Goal: Information Seeking & Learning: Learn about a topic

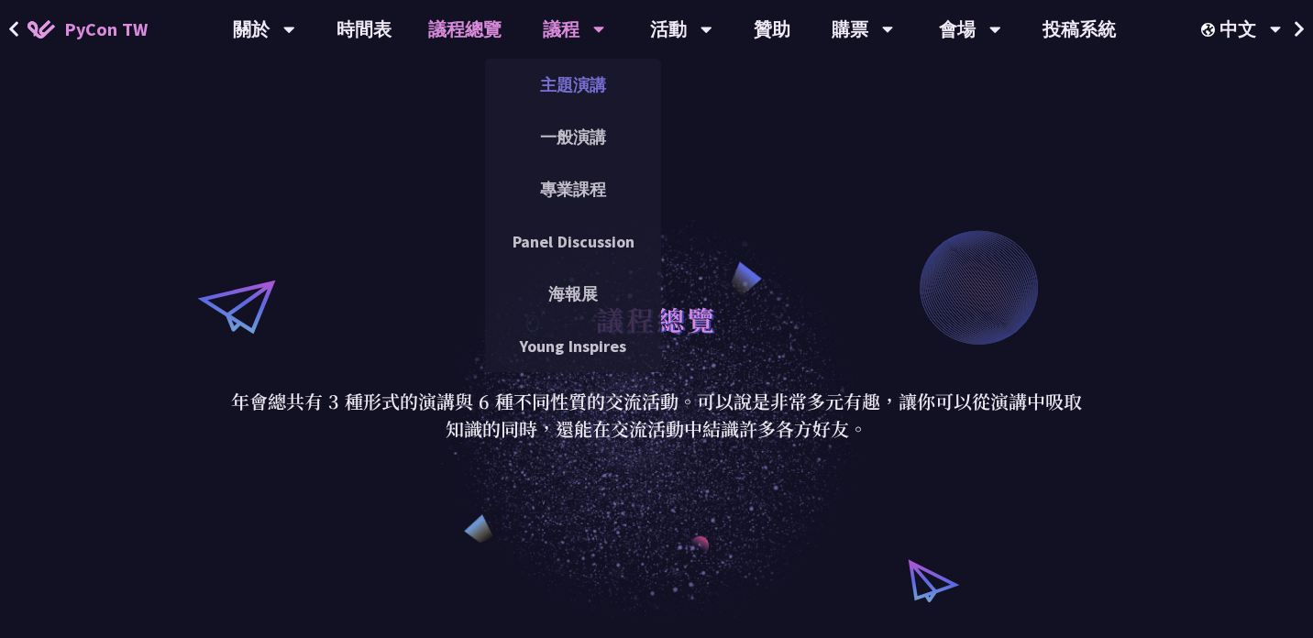
click at [559, 92] on link "主題演講" at bounding box center [573, 84] width 176 height 43
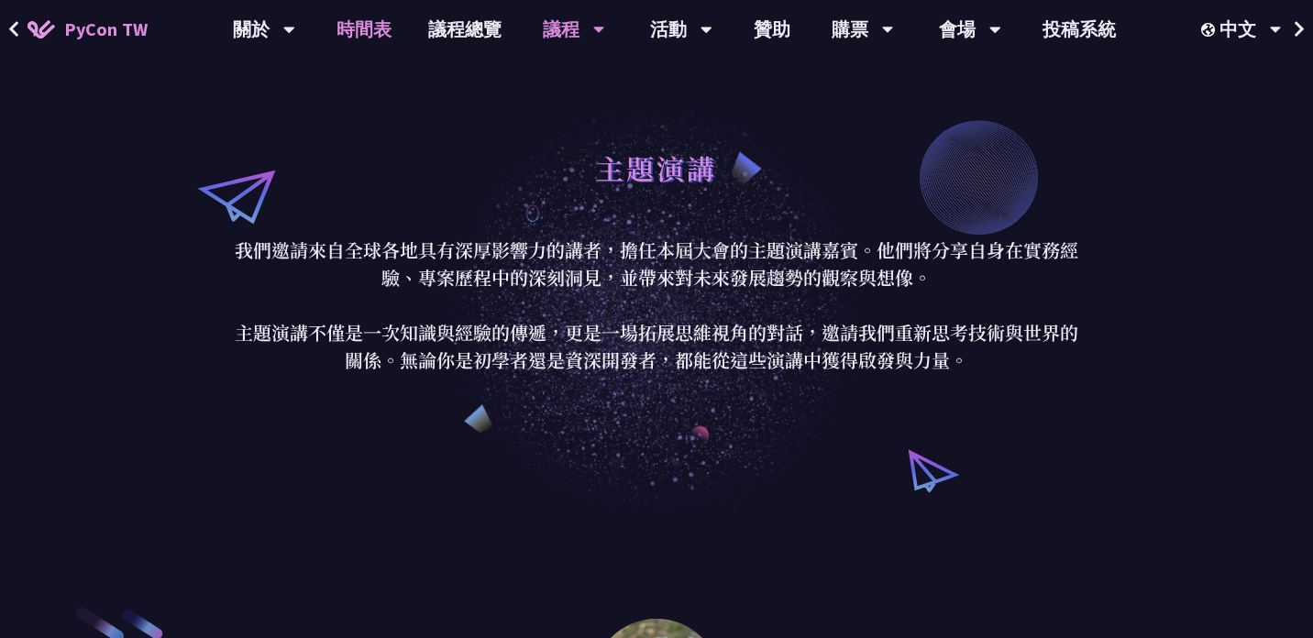
click at [366, 28] on link "時間表" at bounding box center [364, 29] width 92 height 59
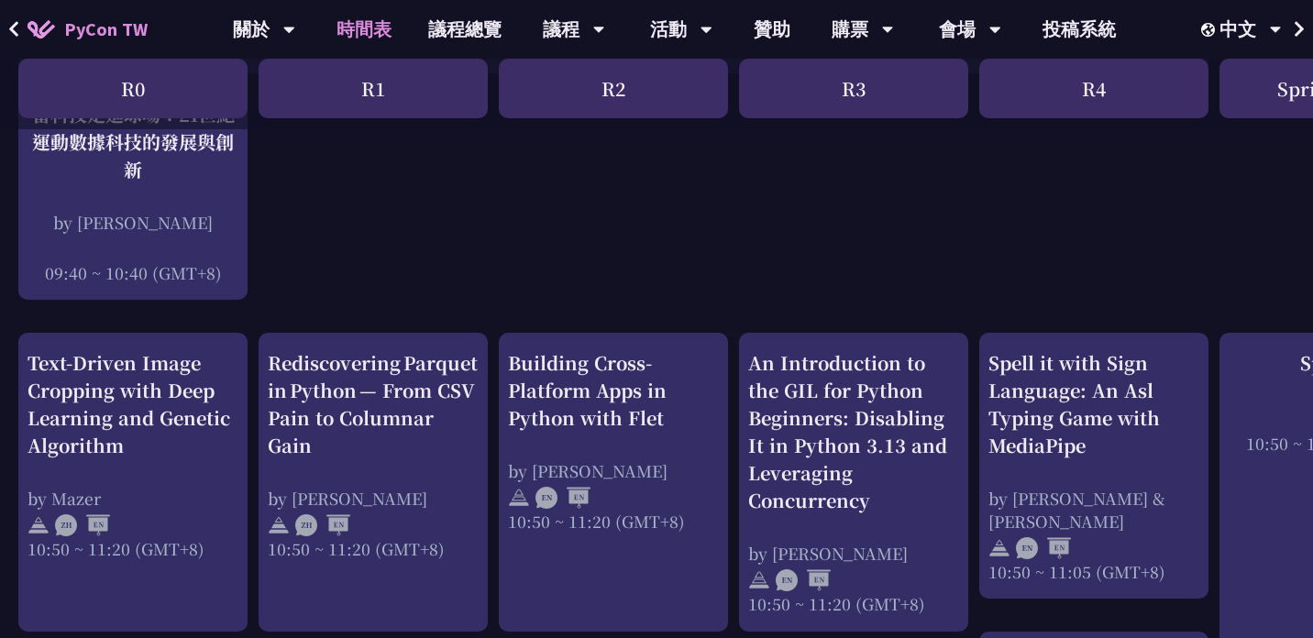
scroll to position [560, 0]
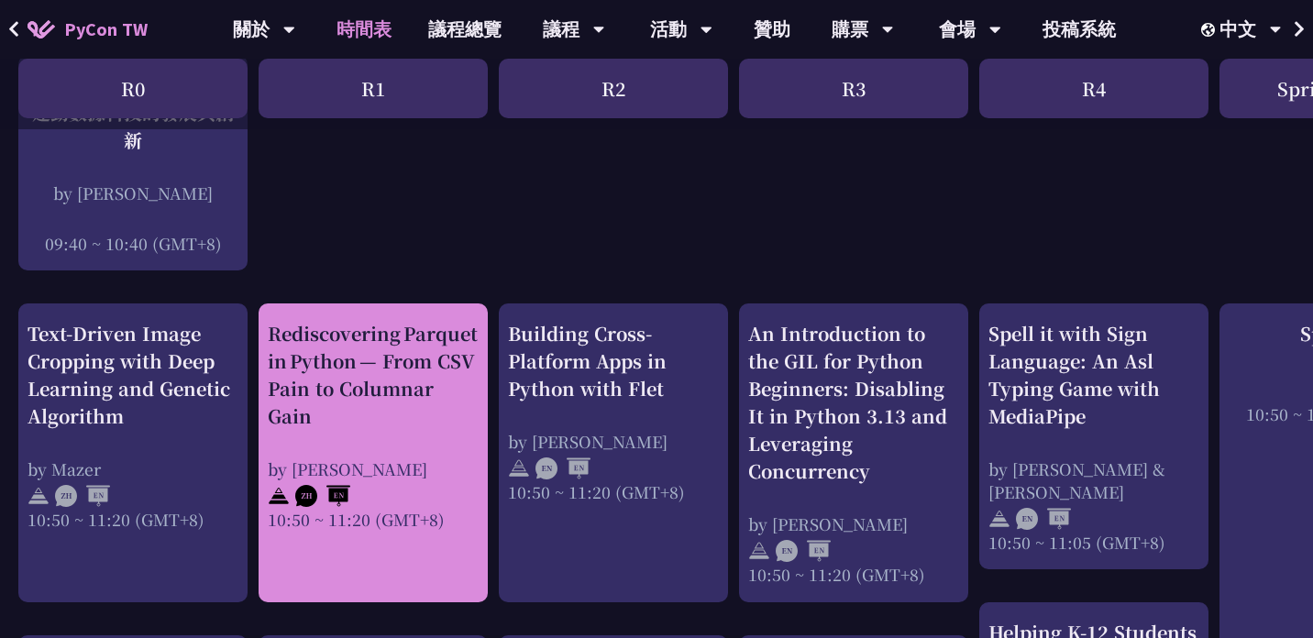
click at [357, 416] on div "Rediscovering Parquet in Python — From CSV Pain to Columnar Gain" at bounding box center [373, 375] width 211 height 110
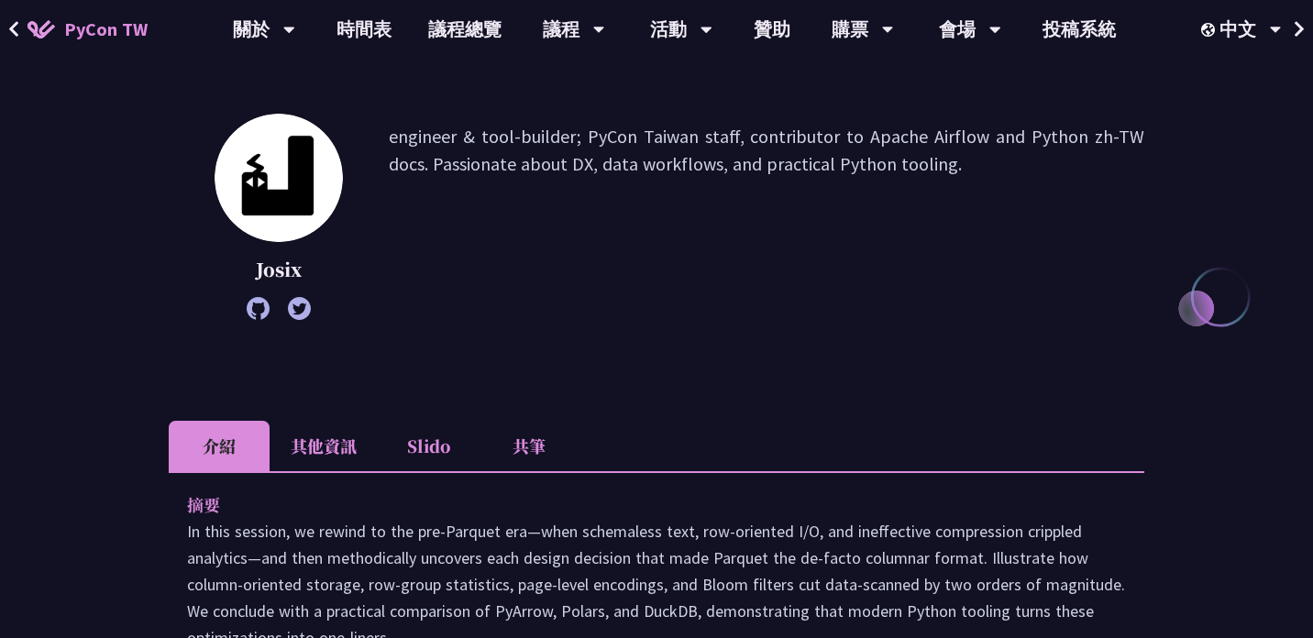
scroll to position [233, 0]
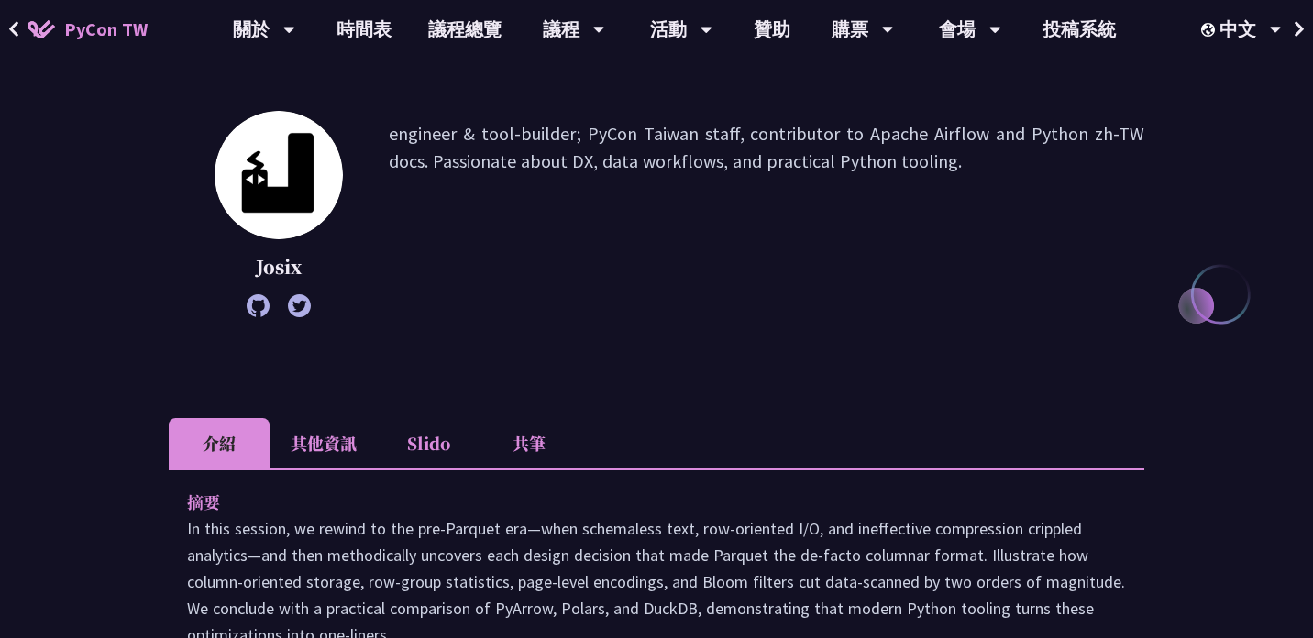
click at [515, 437] on li "共筆" at bounding box center [529, 443] width 101 height 50
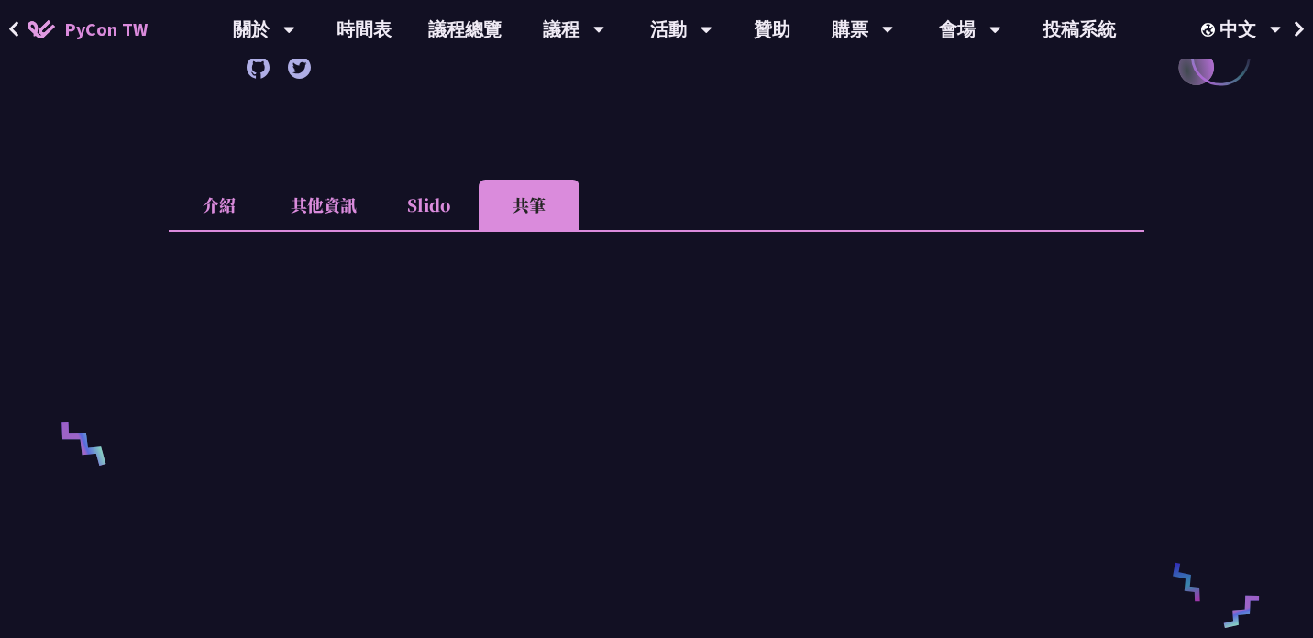
scroll to position [487, 0]
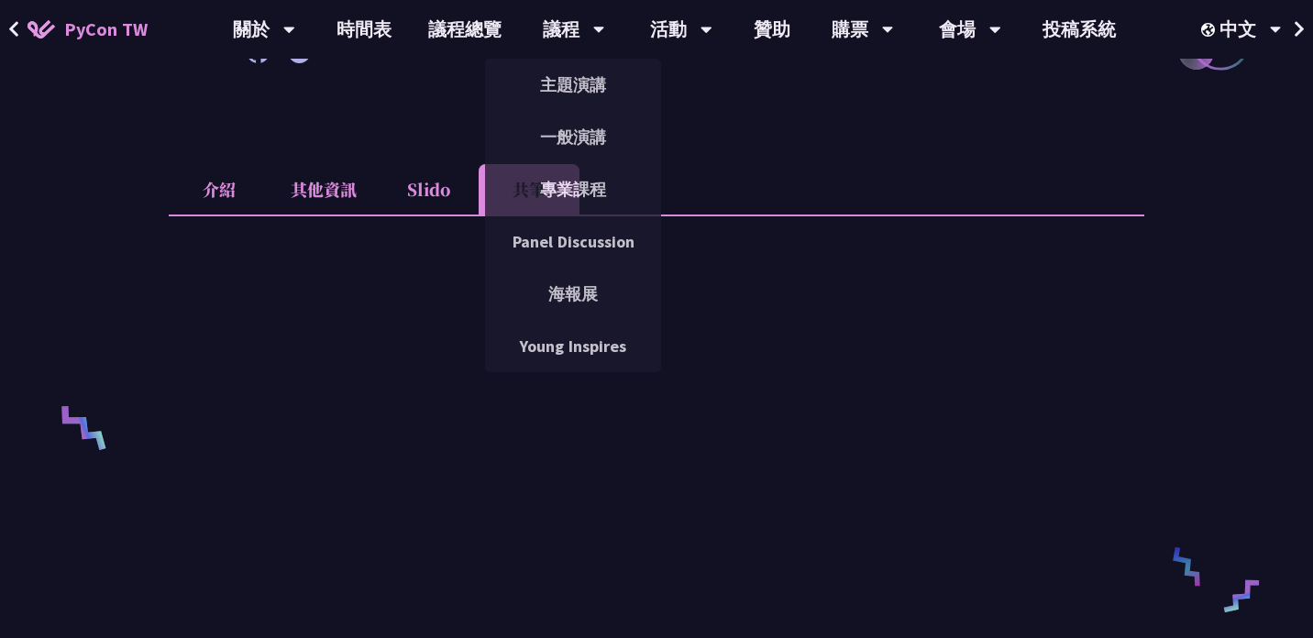
click at [415, 188] on li "Slido" at bounding box center [428, 189] width 101 height 50
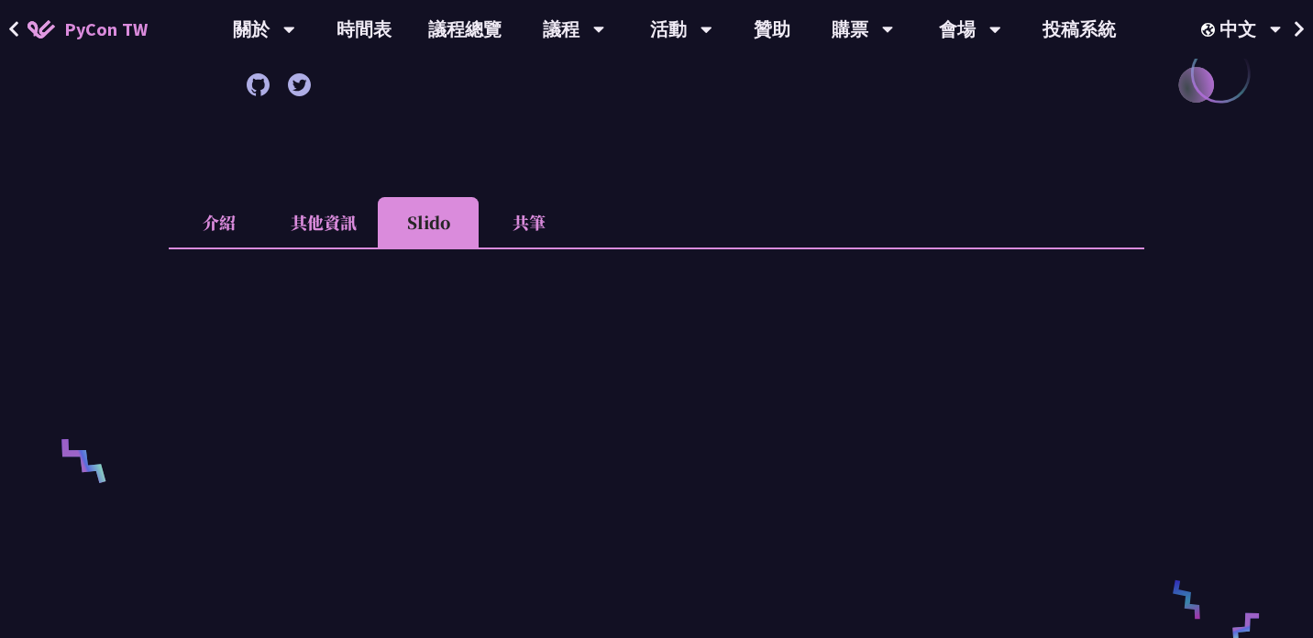
scroll to position [439, 0]
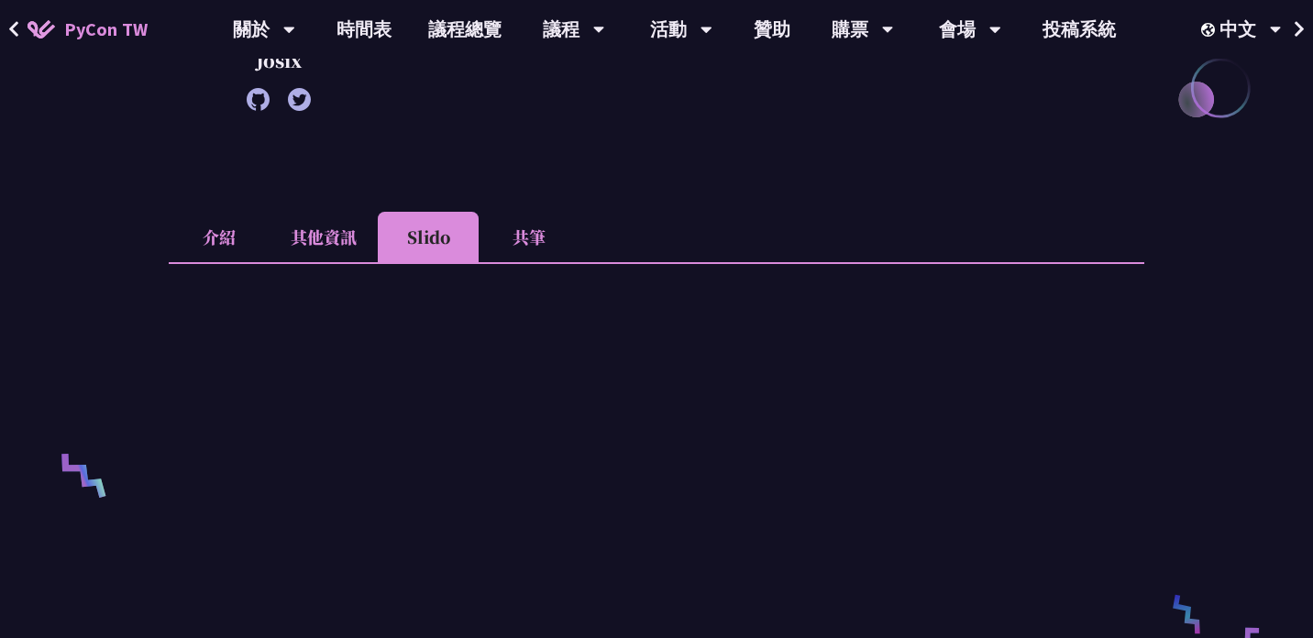
click at [324, 249] on li "其他資訊" at bounding box center [324, 237] width 108 height 50
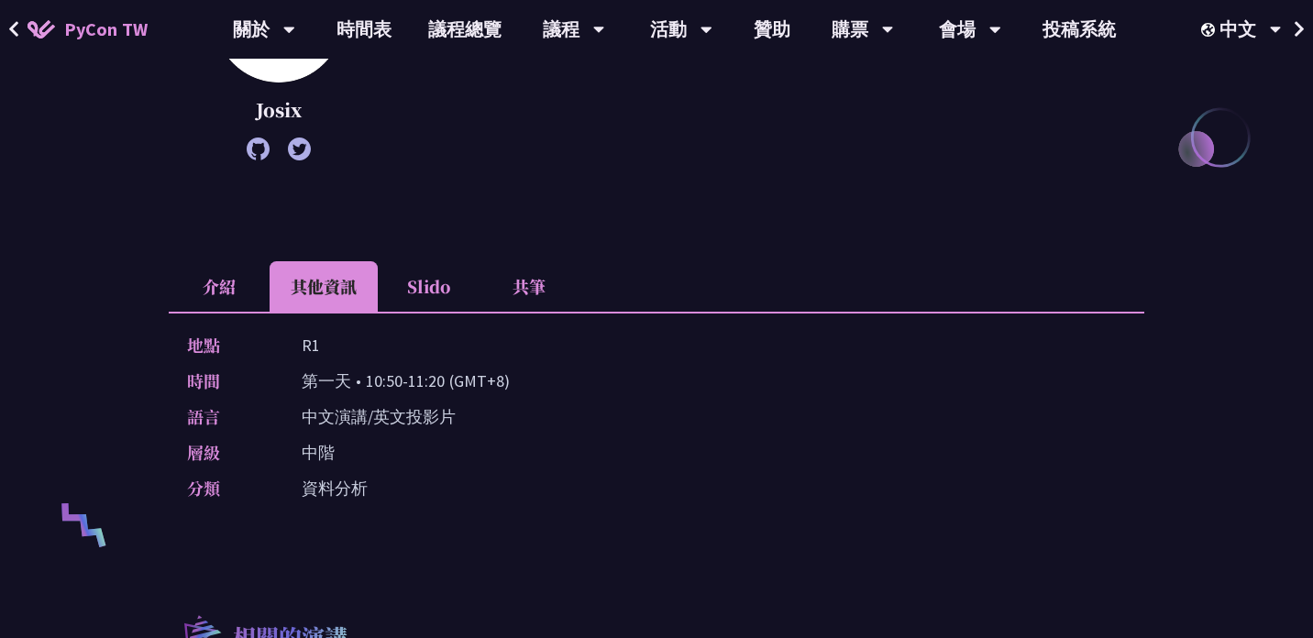
scroll to position [389, 0]
click at [531, 282] on li "共筆" at bounding box center [529, 287] width 101 height 50
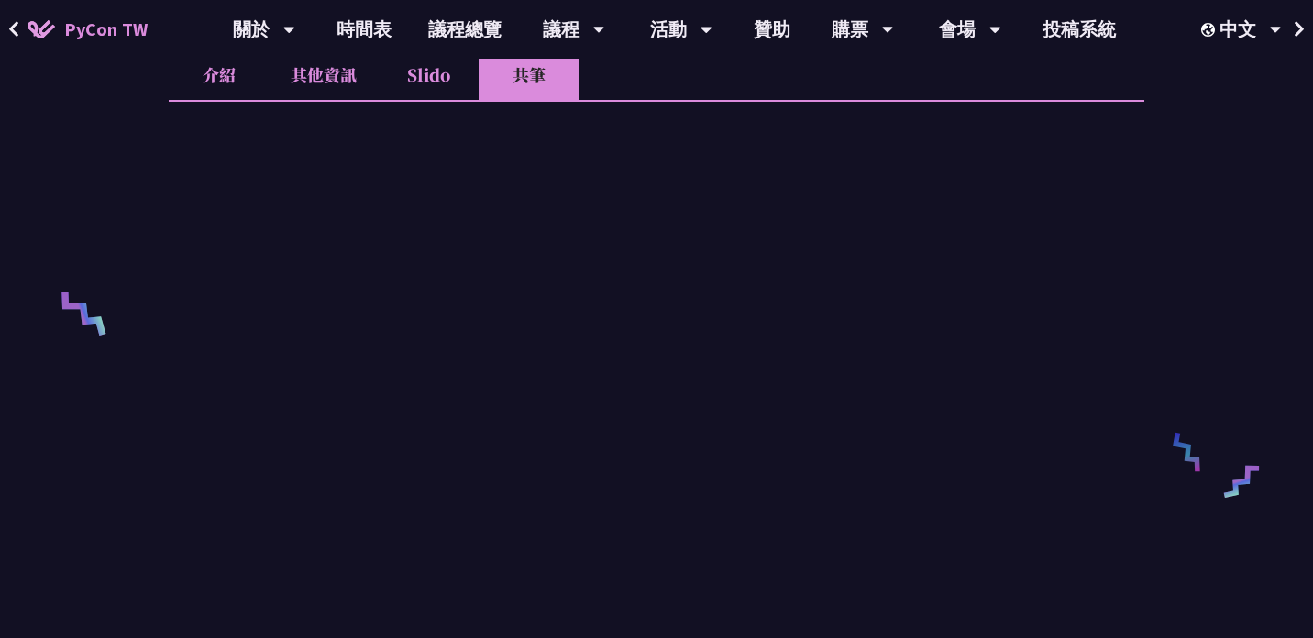
scroll to position [717, 0]
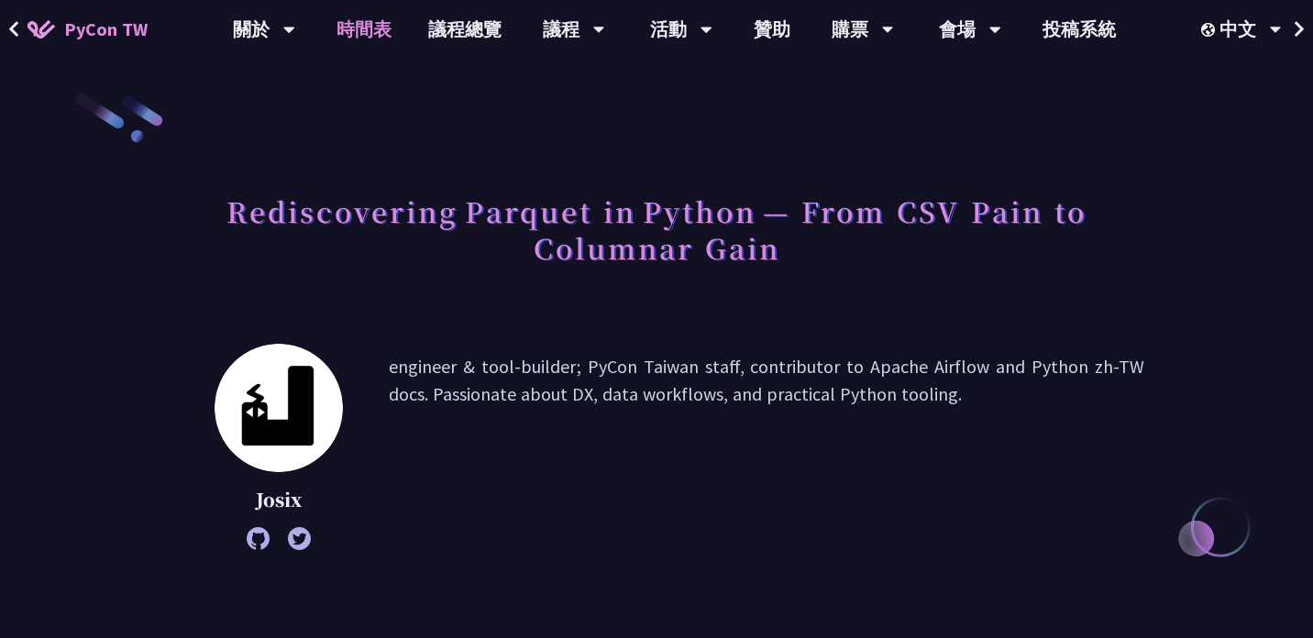
click at [382, 30] on link "時間表" at bounding box center [364, 29] width 92 height 59
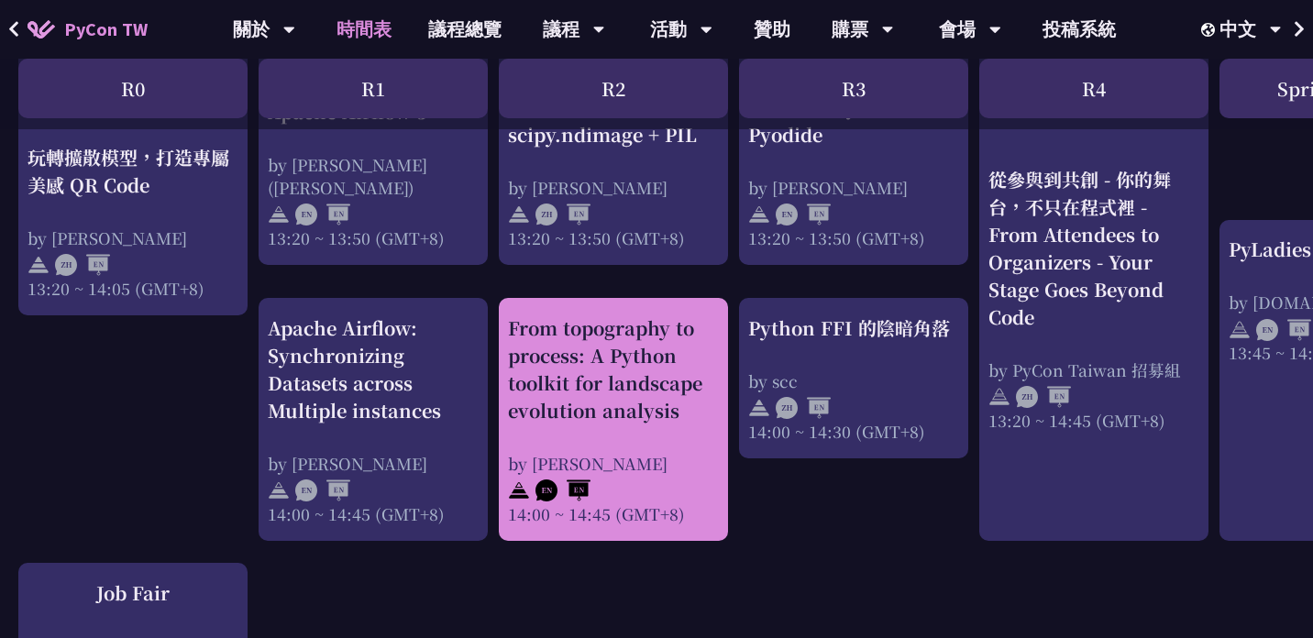
scroll to position [1744, 0]
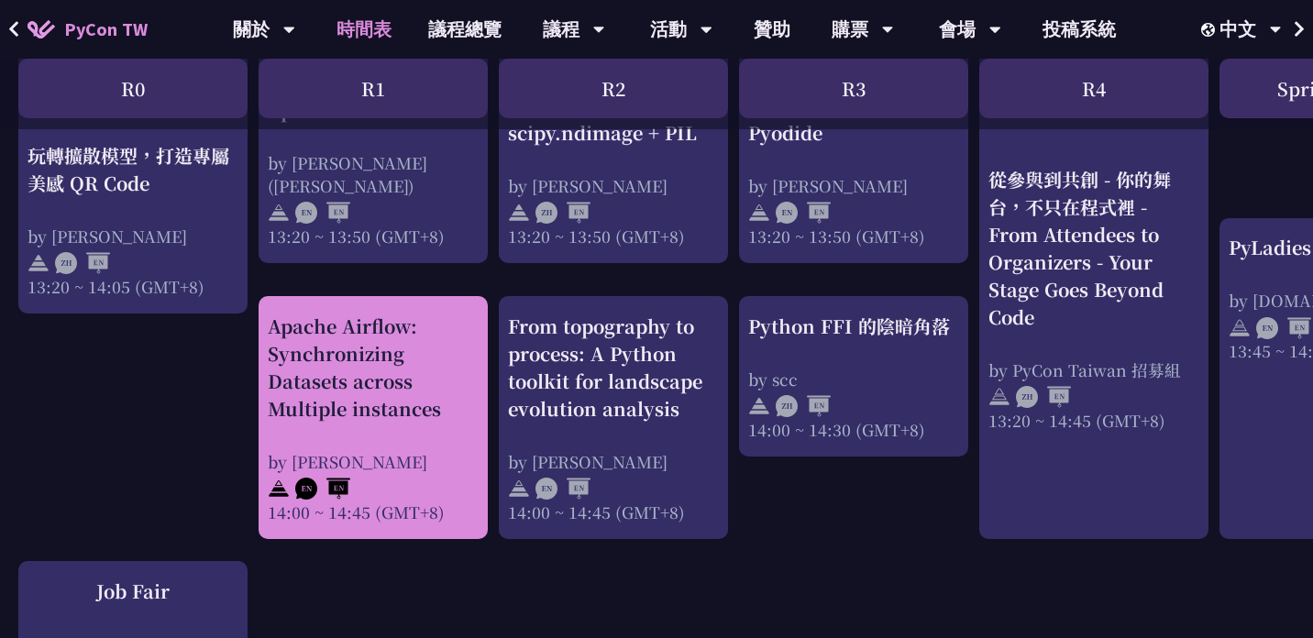
click at [333, 442] on div "Apache Airflow: Synchronizing Datasets across Multiple instances by [PERSON_NAM…" at bounding box center [373, 418] width 211 height 211
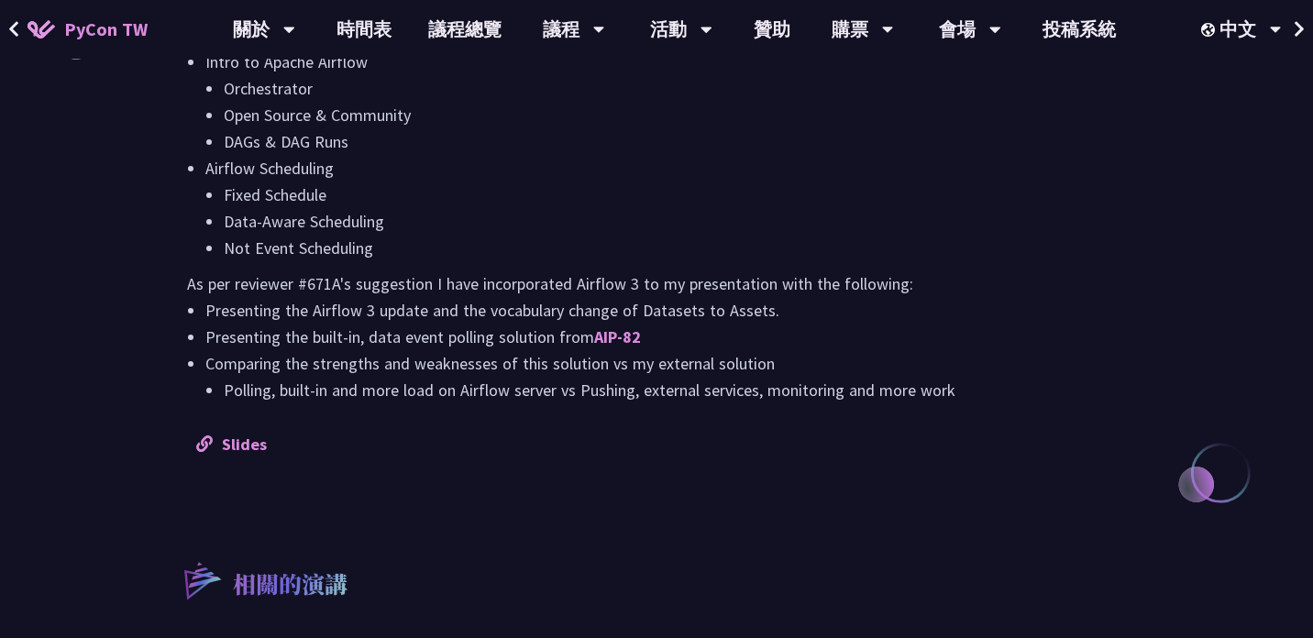
scroll to position [1666, 0]
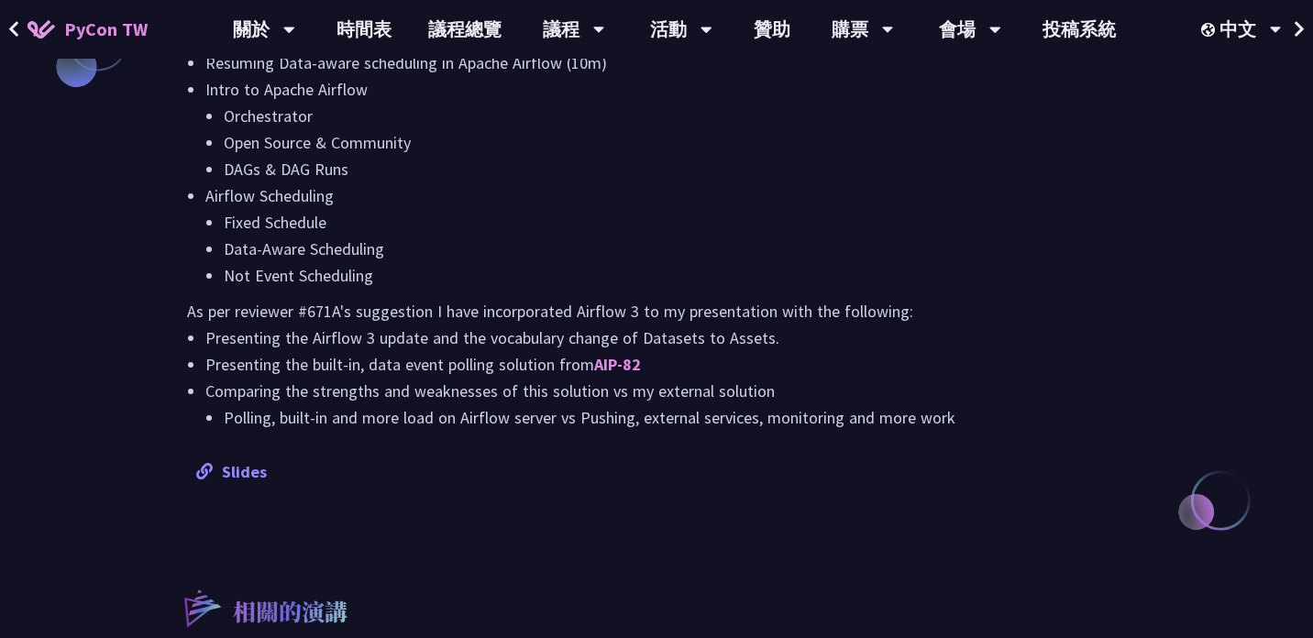
click at [243, 482] on link "Slides" at bounding box center [231, 471] width 71 height 21
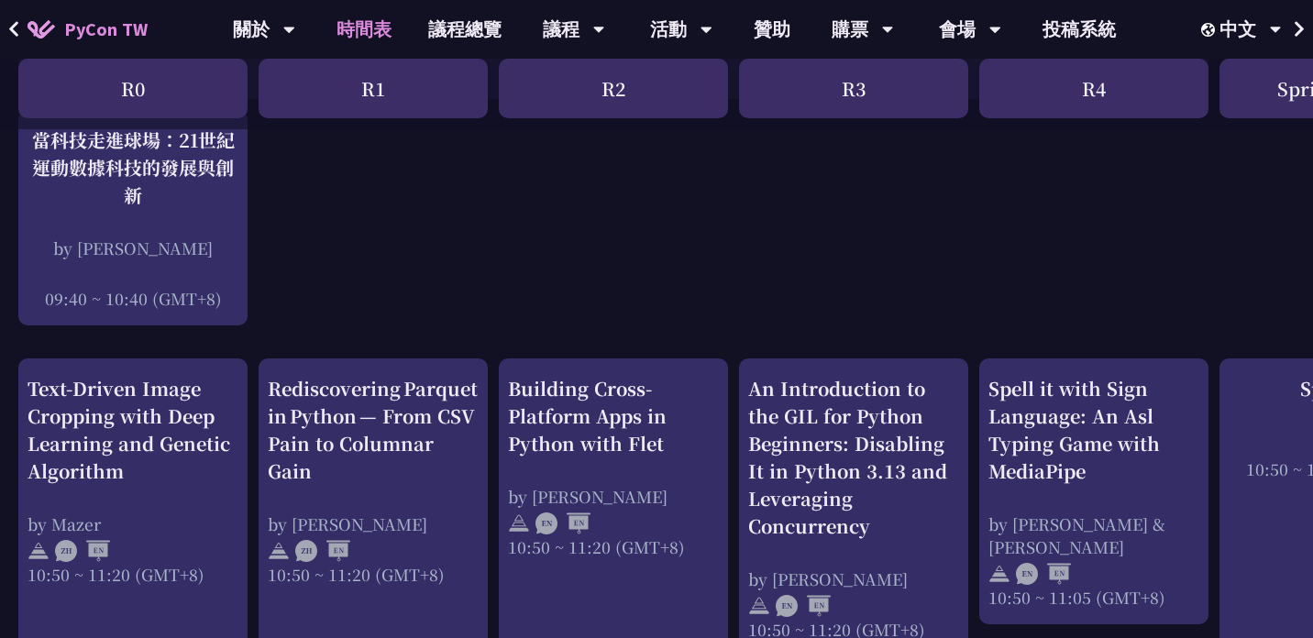
scroll to position [403, 0]
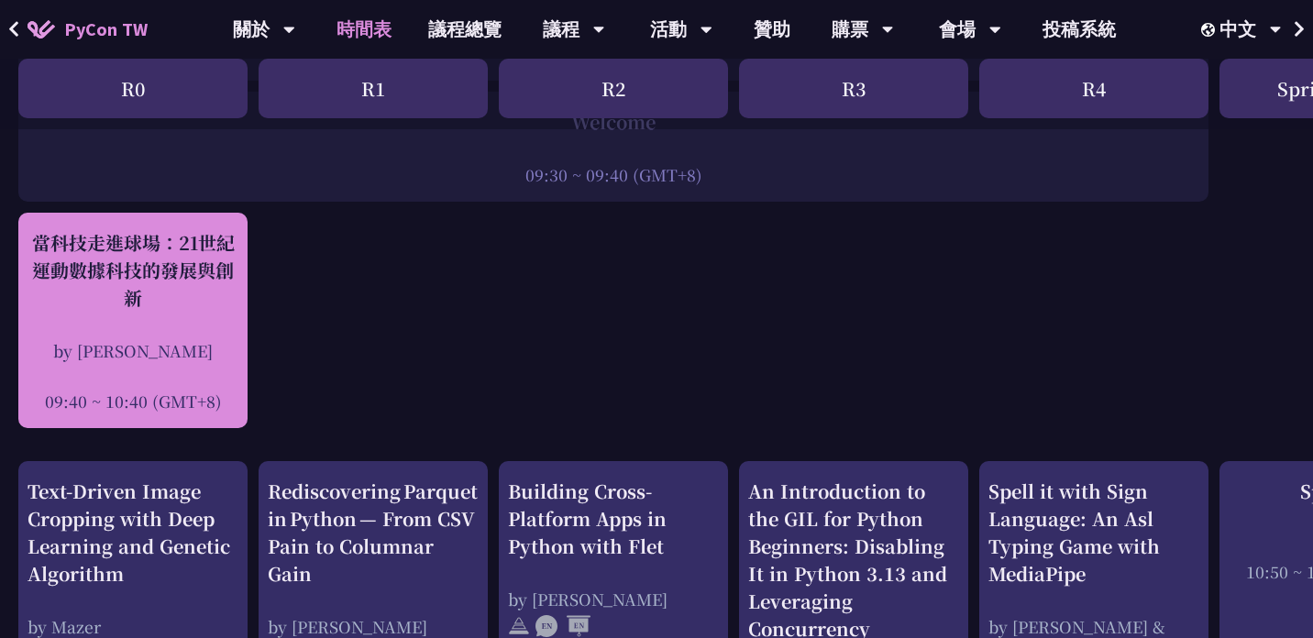
click at [181, 328] on div "當科技走進球場：21世紀運動數據科技的發展與創新 by 林滿新 09:40 ~ 10:40 (GMT+8)" at bounding box center [133, 320] width 211 height 183
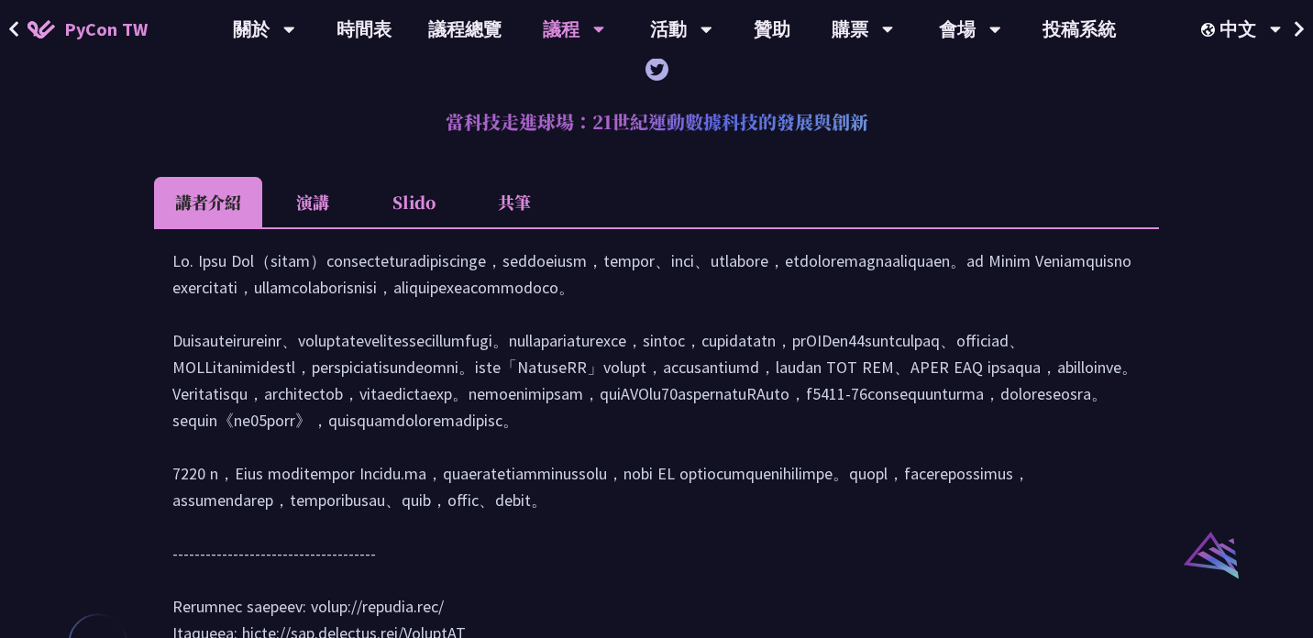
scroll to position [1447, 0]
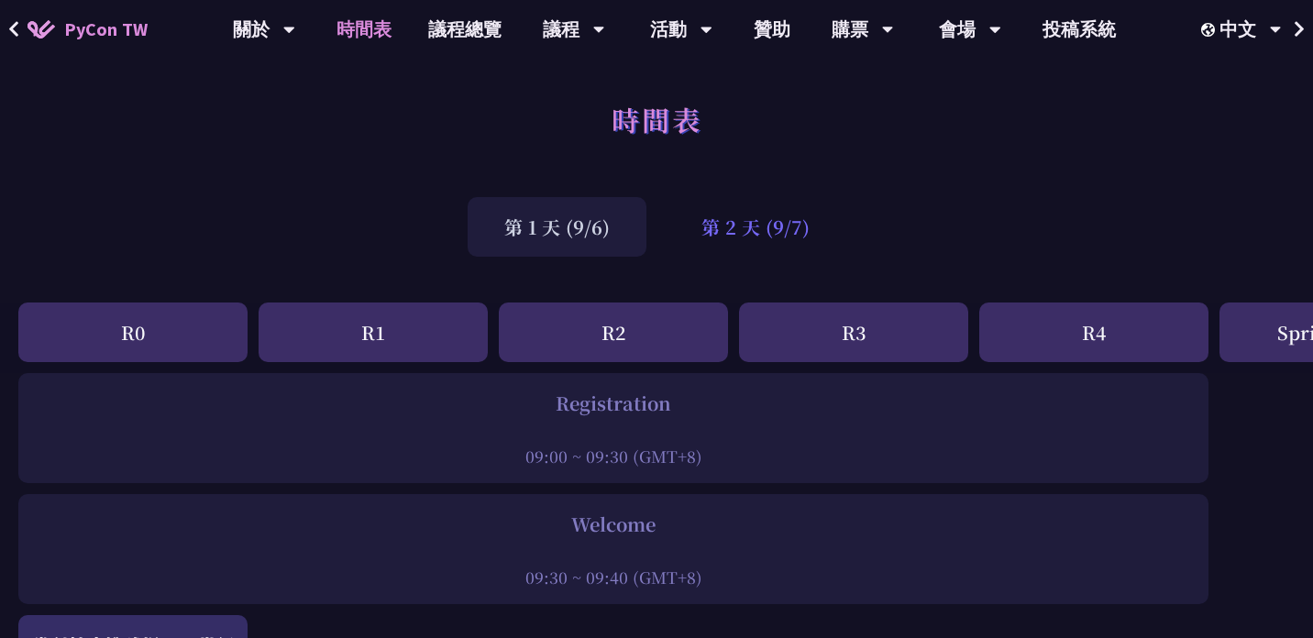
click at [746, 222] on div "第 2 天 (9/7)" at bounding box center [756, 227] width 182 height 60
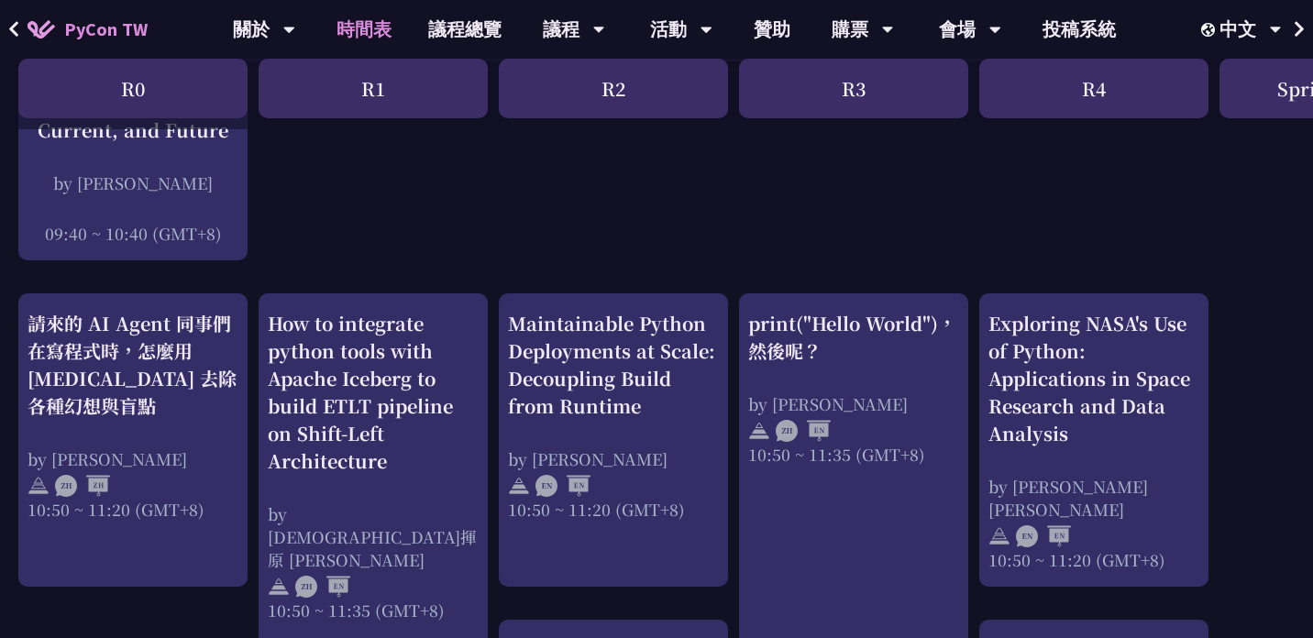
scroll to position [546, 0]
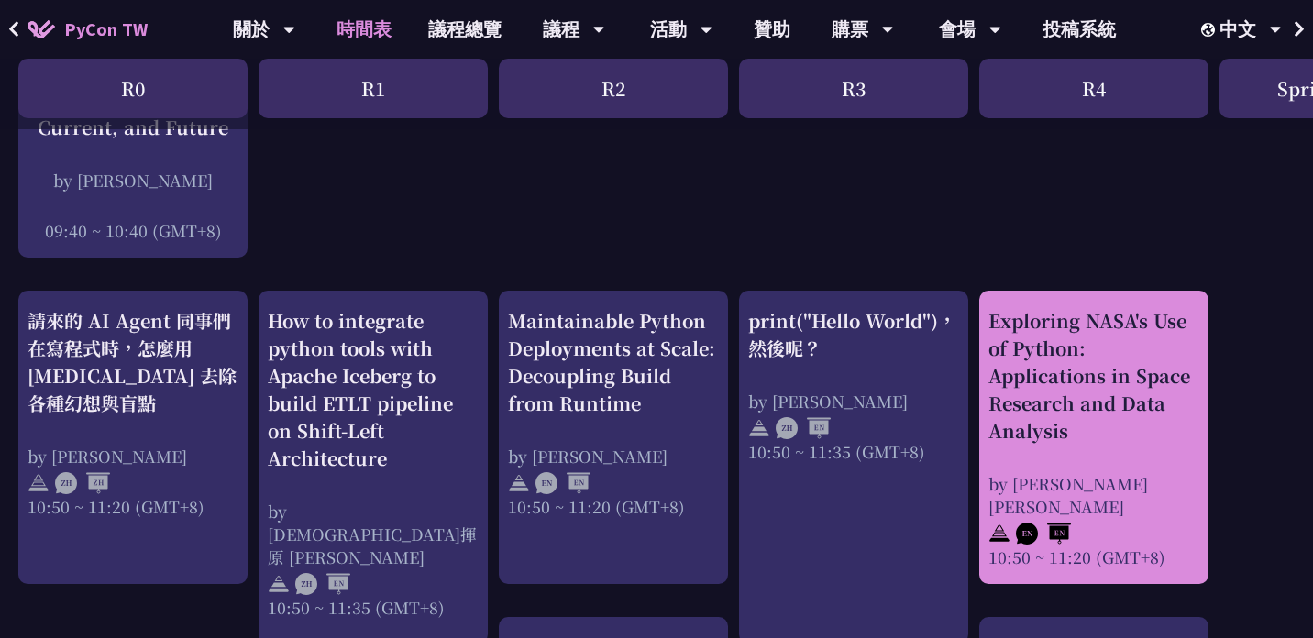
click at [1133, 434] on div "Exploring NASA's Use of Python: Applications in Space Research and Data Analysis" at bounding box center [1094, 376] width 211 height 138
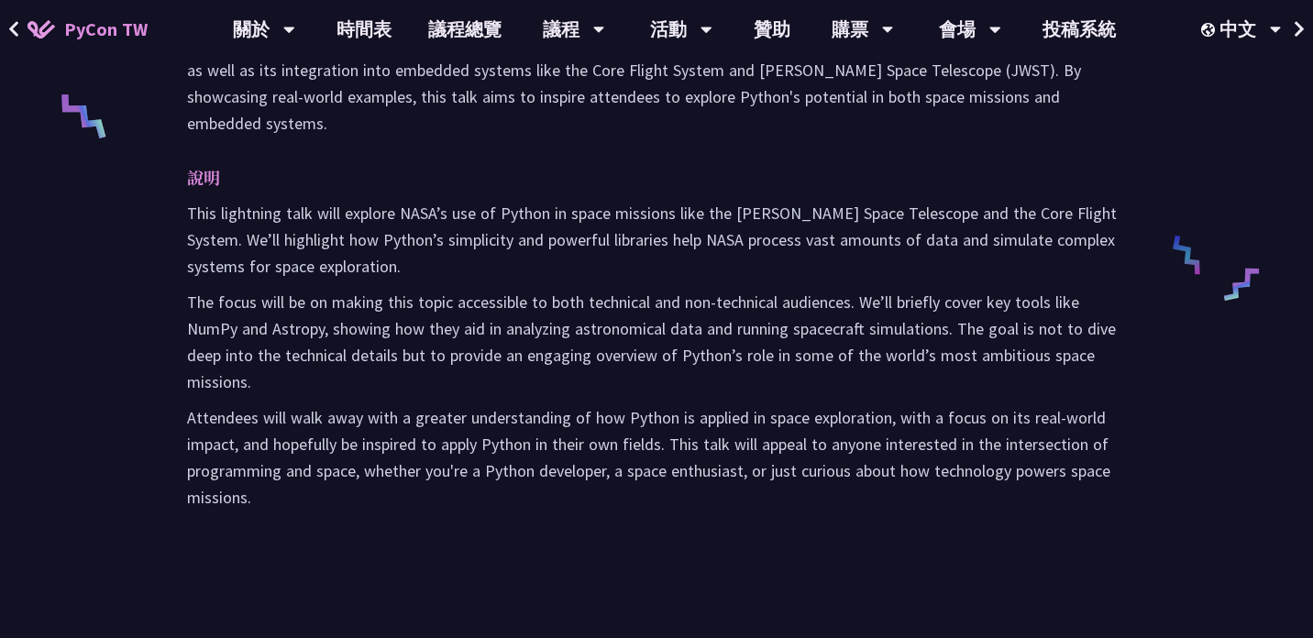
scroll to position [233, 0]
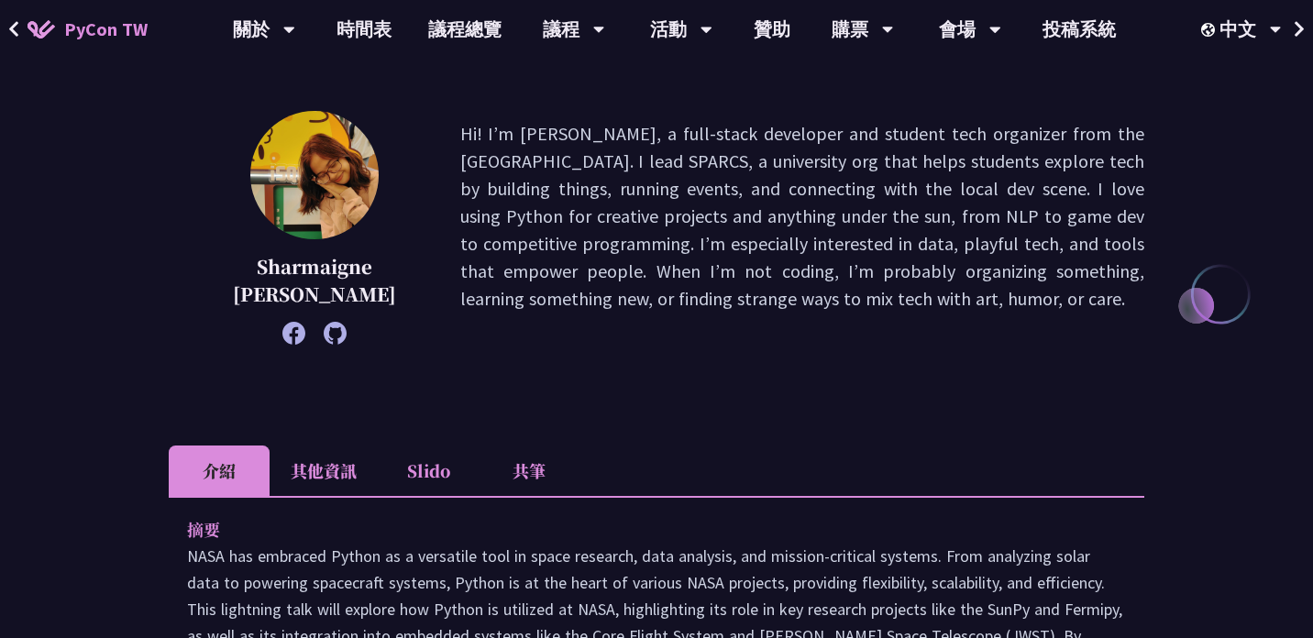
click at [314, 453] on li "其他資訊" at bounding box center [324, 471] width 108 height 50
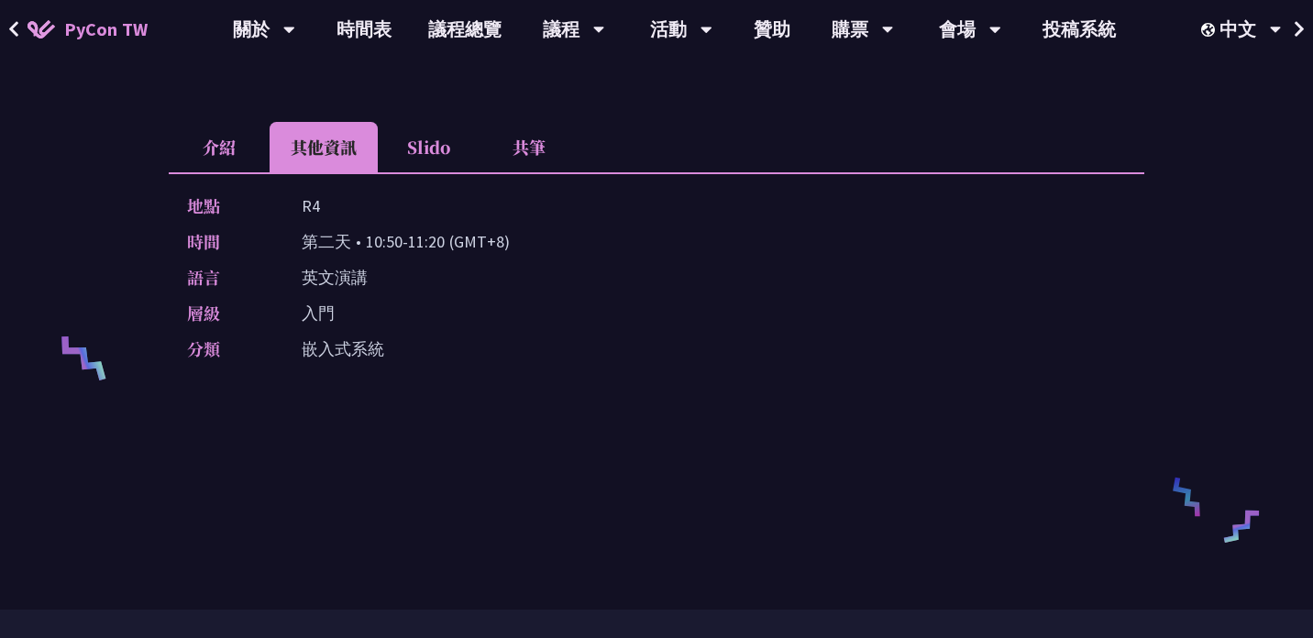
scroll to position [553, 0]
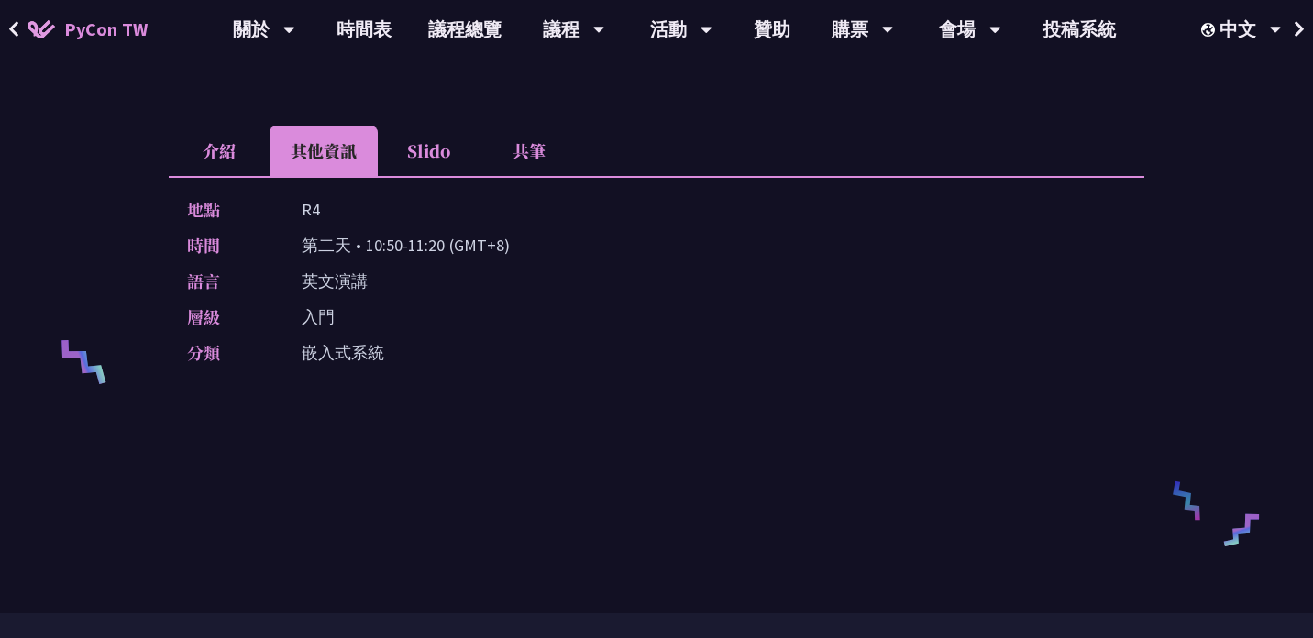
click at [536, 141] on li "共筆" at bounding box center [529, 151] width 101 height 50
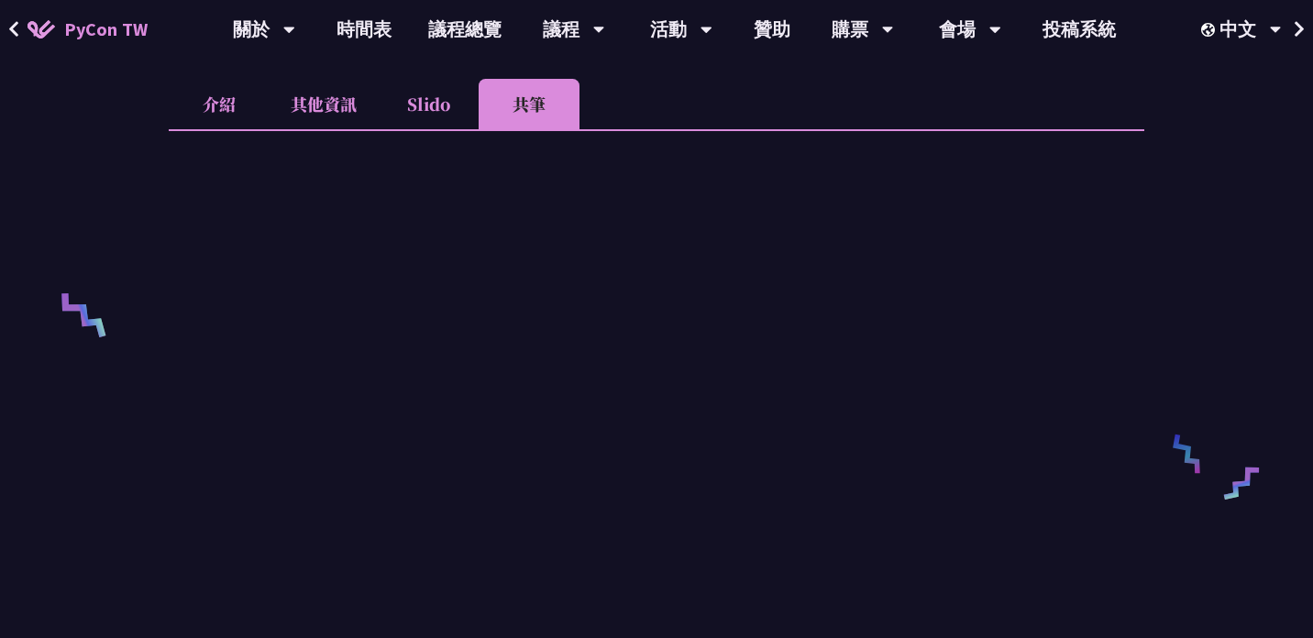
scroll to position [602, 0]
click at [206, 104] on li "介紹" at bounding box center [219, 102] width 101 height 50
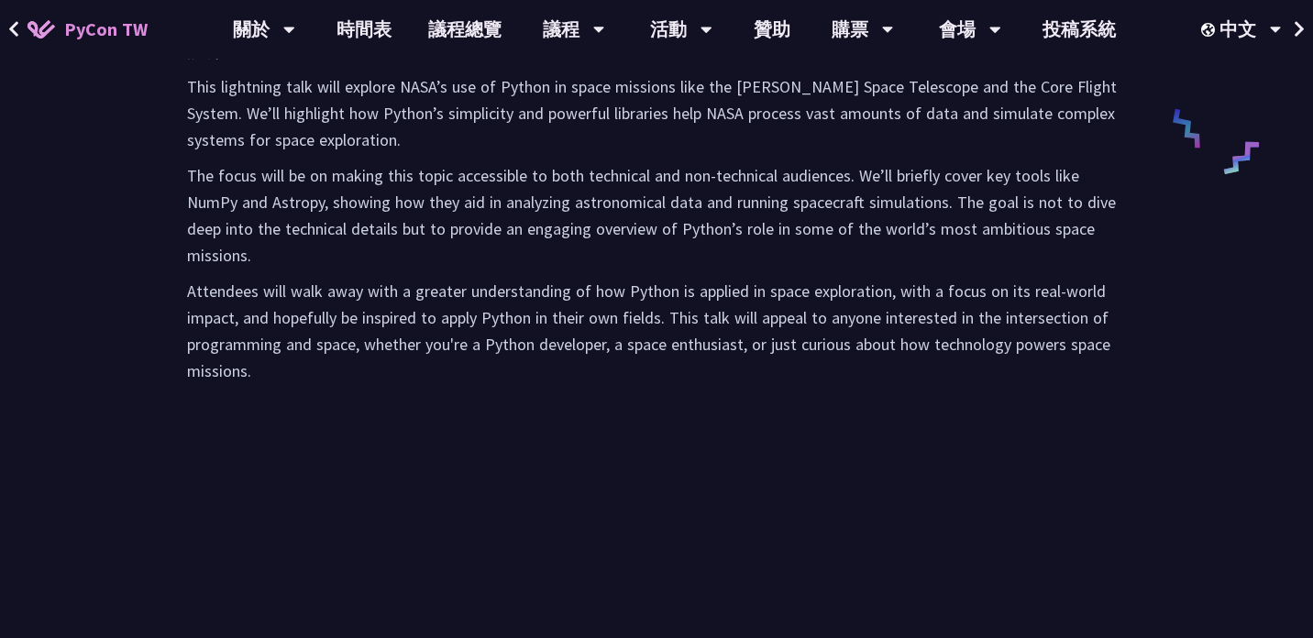
scroll to position [923, 0]
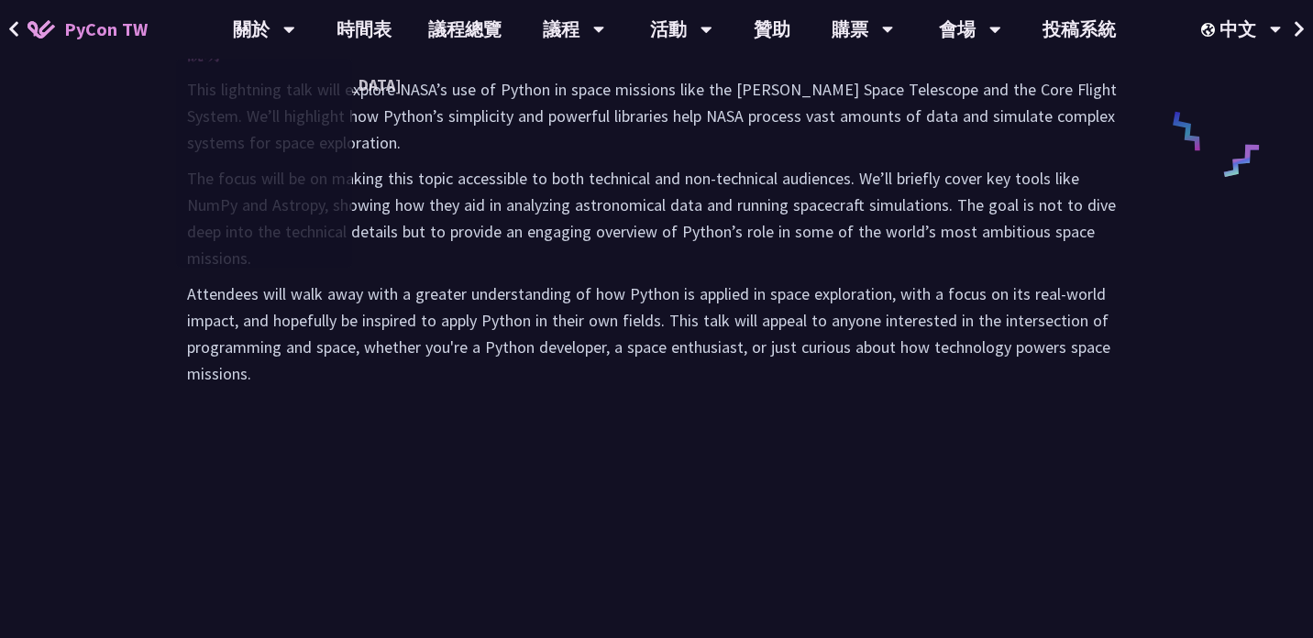
click at [588, 281] on p "Attendees will walk away with a greater understanding of how Python is applied …" at bounding box center [656, 334] width 939 height 106
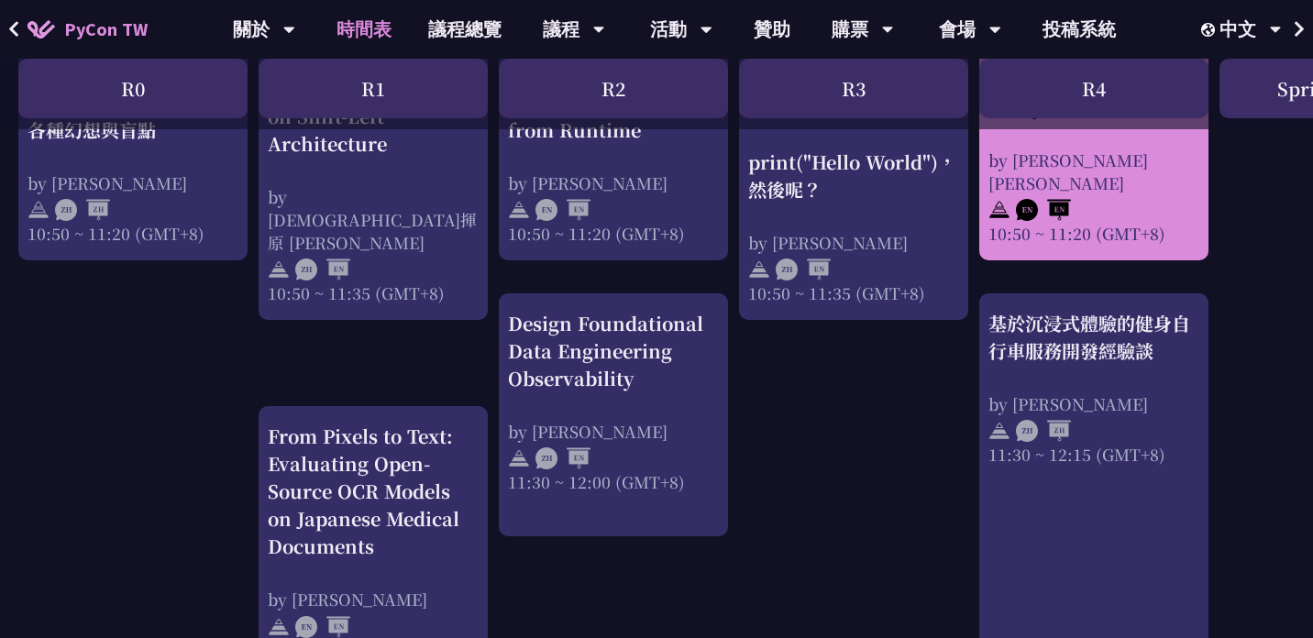
scroll to position [870, 0]
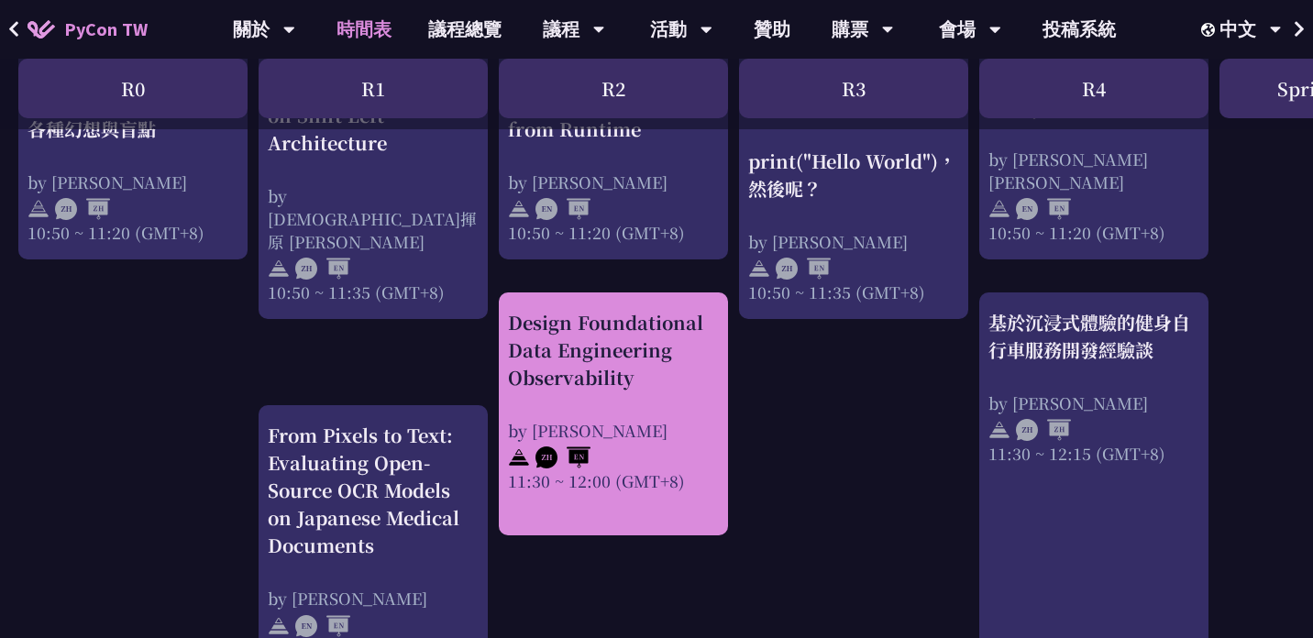
click at [655, 361] on div "Design Foundational Data Engineering Observability" at bounding box center [613, 350] width 211 height 83
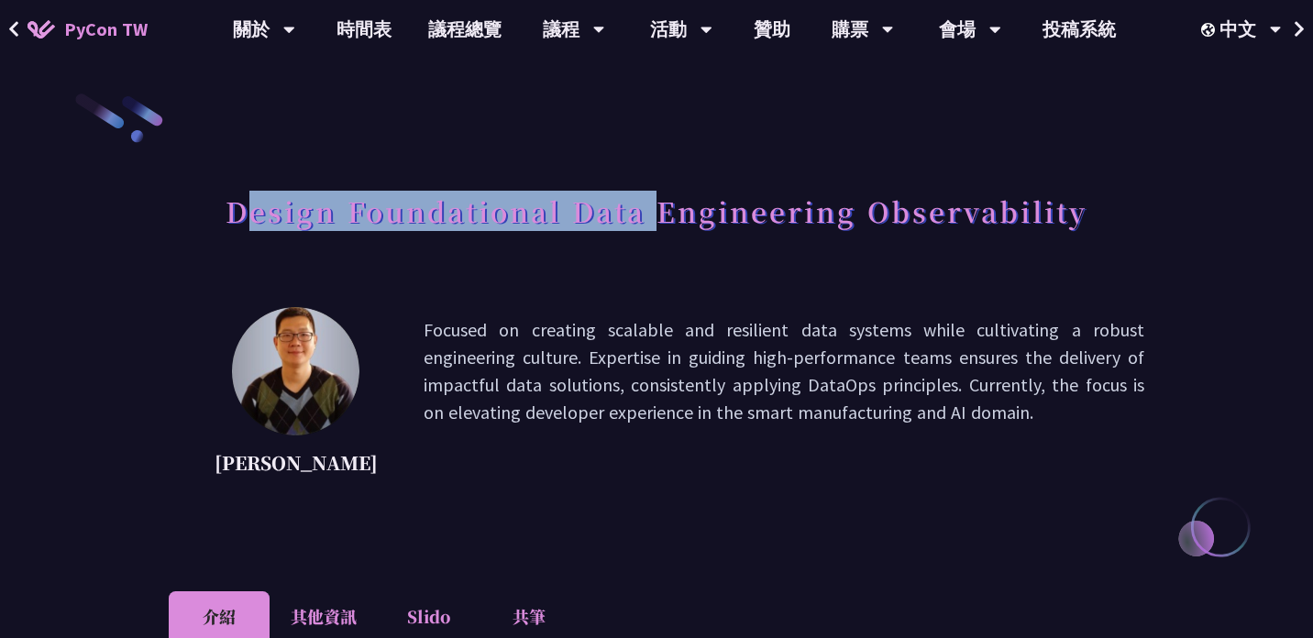
drag, startPoint x: 237, startPoint y: 209, endPoint x: 670, endPoint y: 199, distance: 433.0
click at [670, 199] on h1 "Design Foundational Data Engineering Observability" at bounding box center [657, 210] width 862 height 55
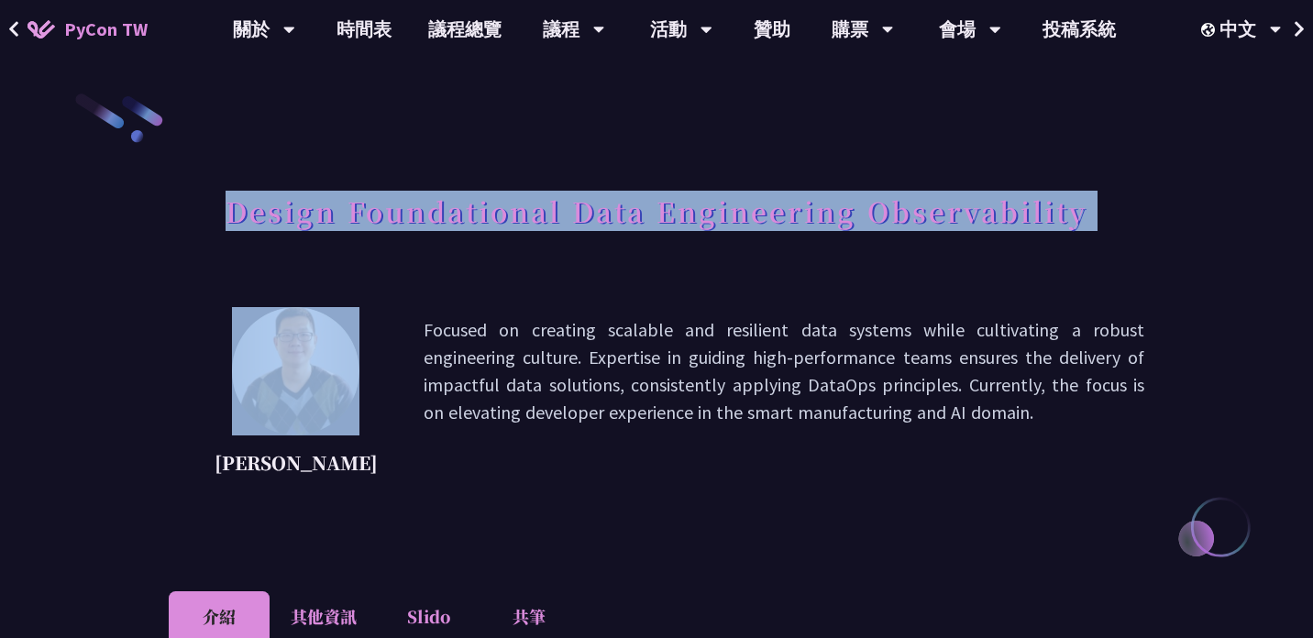
click at [670, 199] on h1 "Design Foundational Data Engineering Observability" at bounding box center [657, 210] width 862 height 55
copy div "Design Foundational Data Engineering Observability"
click at [492, 411] on p "Focused on creating scalable and resilient data systems while cultivating a rob…" at bounding box center [784, 398] width 721 height 165
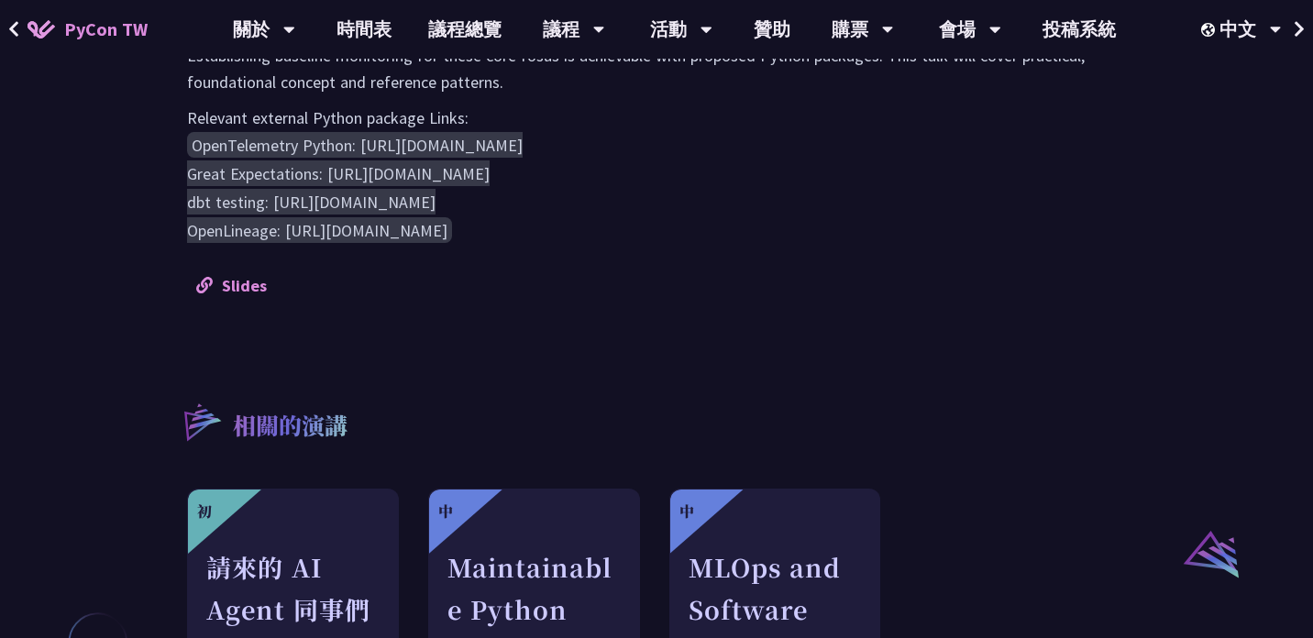
scroll to position [1066, 0]
click at [250, 284] on link "Slides" at bounding box center [231, 284] width 71 height 21
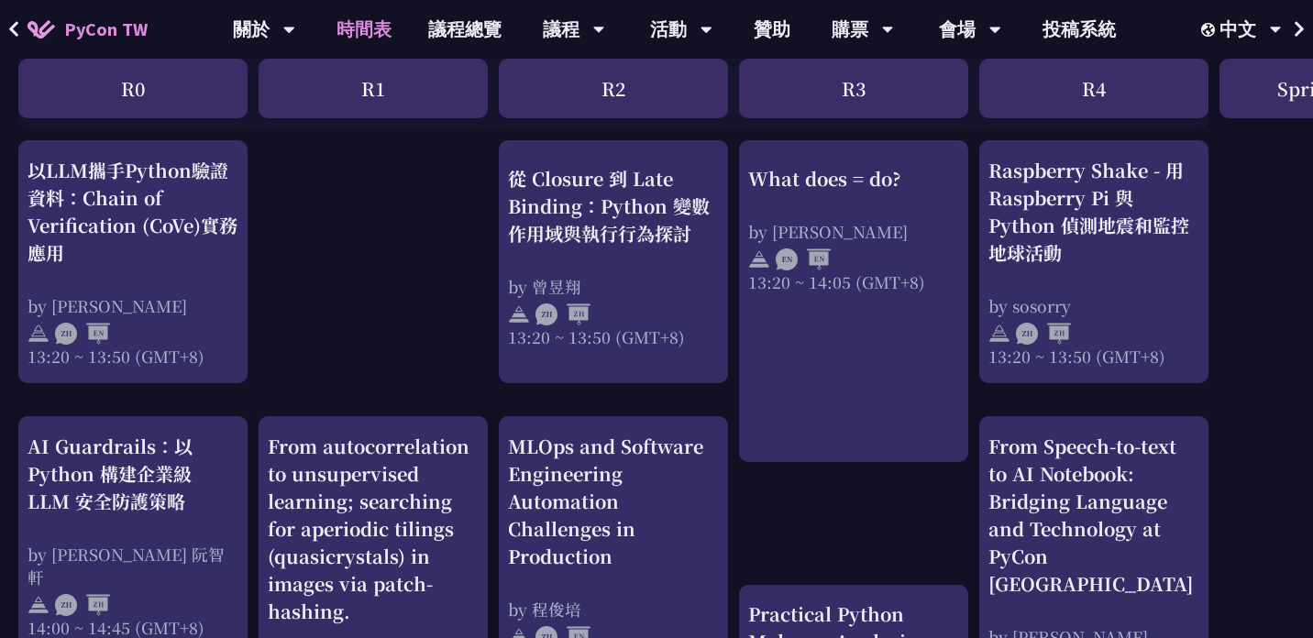
scroll to position [1552, 0]
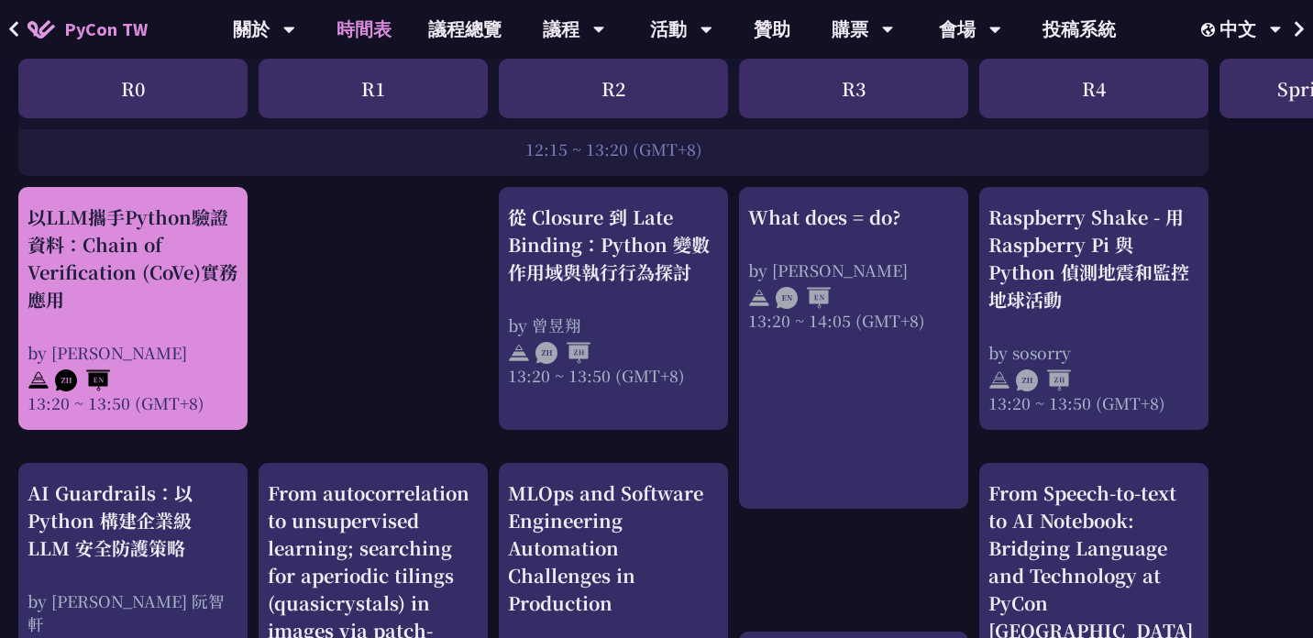
click at [66, 261] on div "以LLM攜手Python驗證資料：Chain of Verification (CoVe)實務應用" at bounding box center [133, 259] width 211 height 110
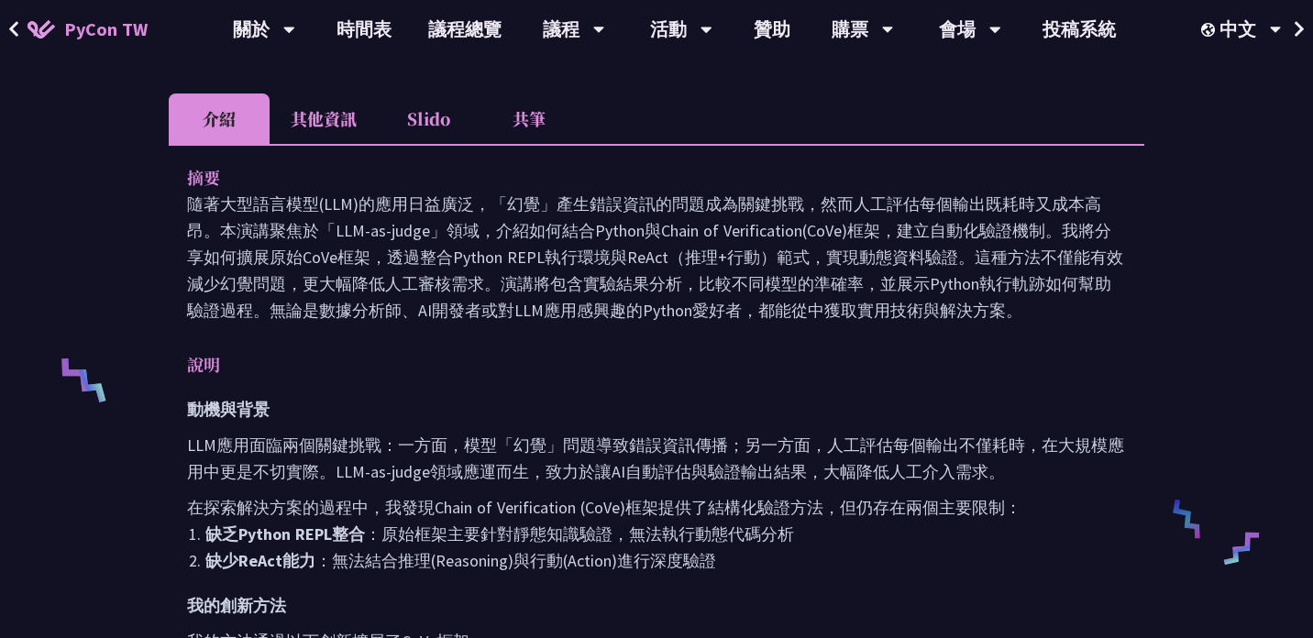
scroll to position [504, 0]
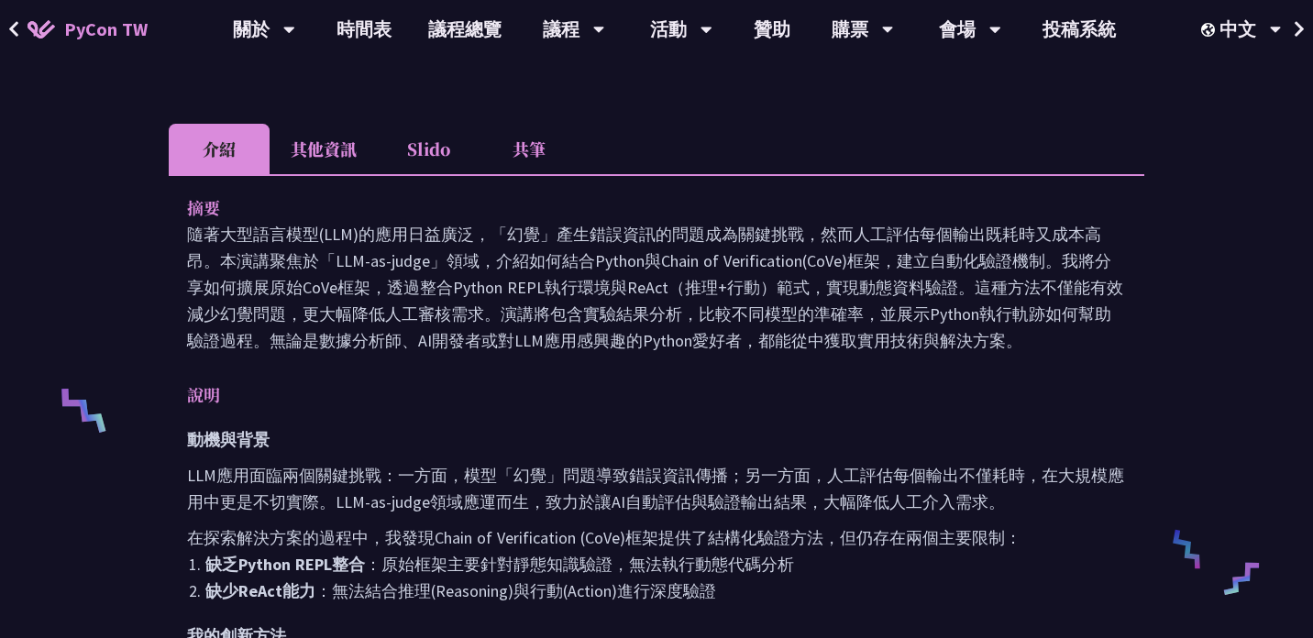
click at [319, 138] on li "其他資訊" at bounding box center [324, 149] width 108 height 50
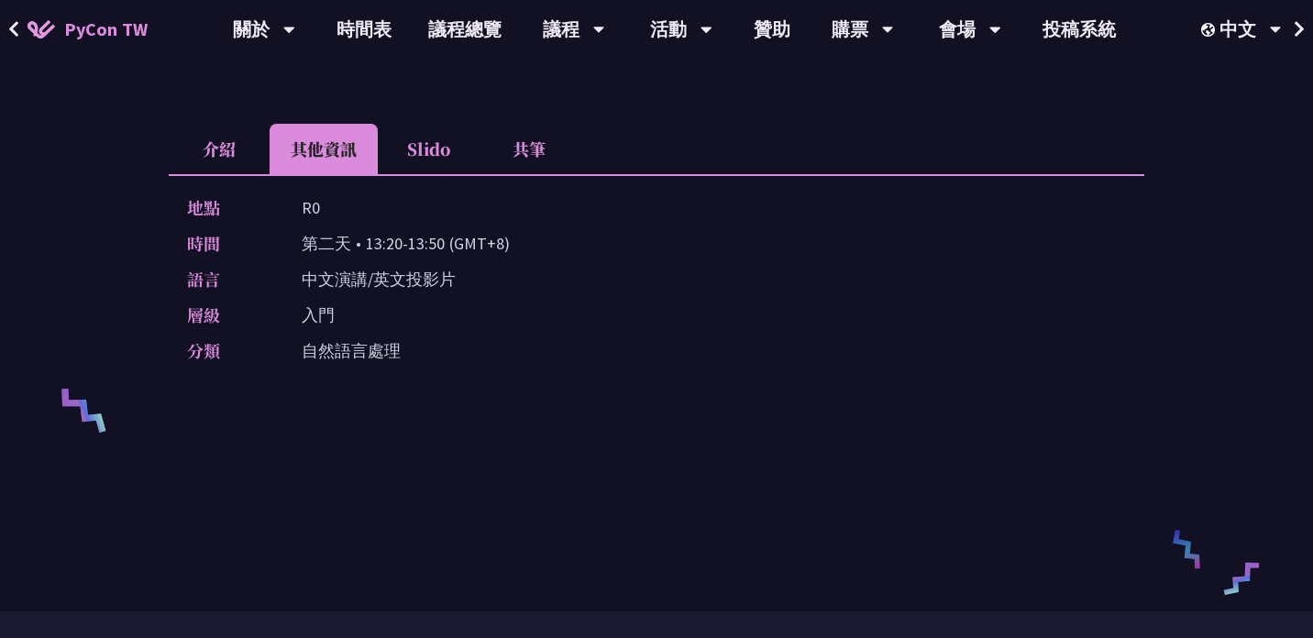
click at [431, 159] on li "Slido" at bounding box center [428, 149] width 101 height 50
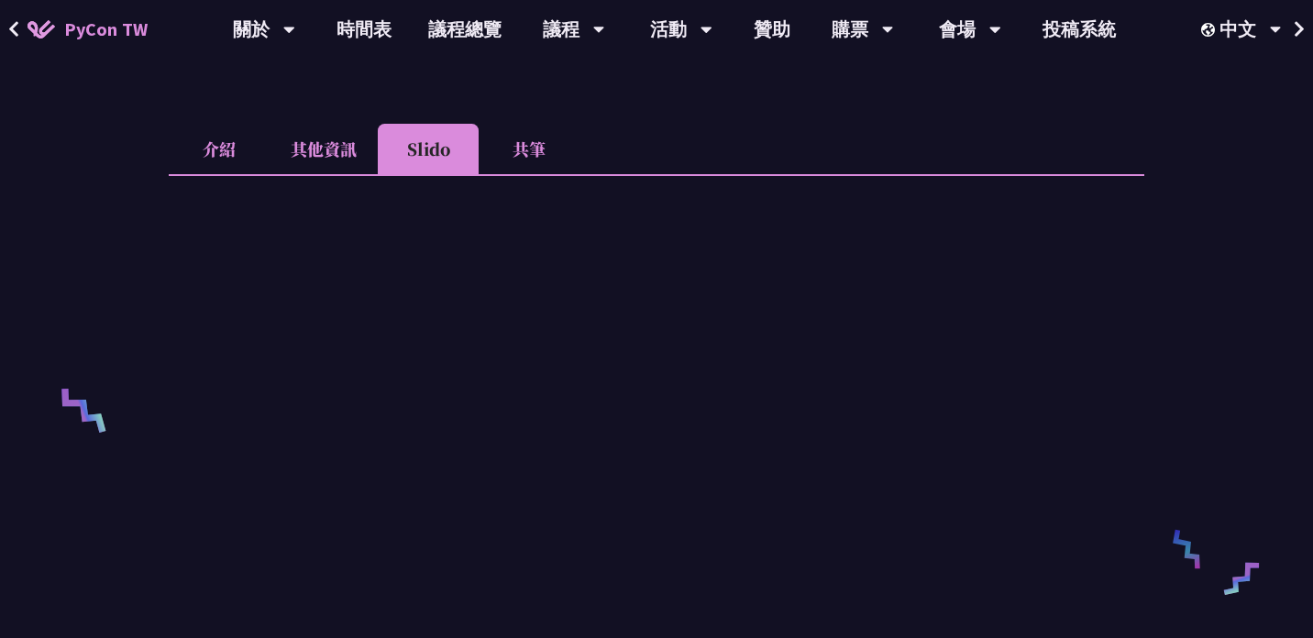
click at [519, 154] on li "共筆" at bounding box center [529, 149] width 101 height 50
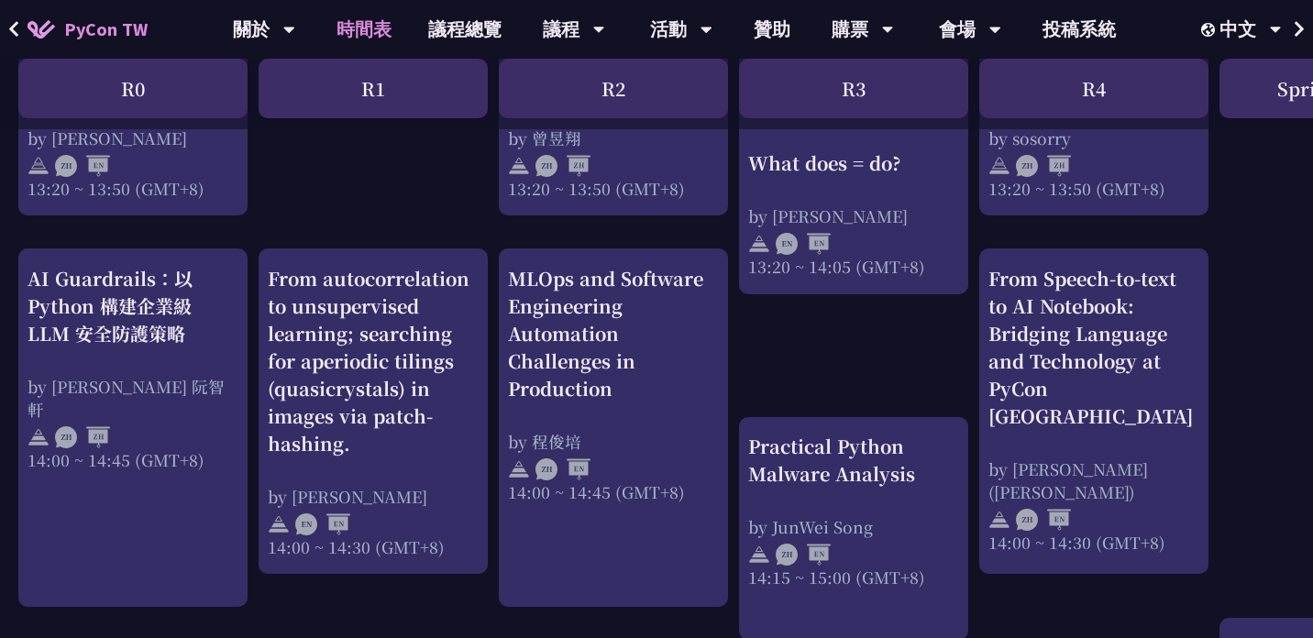
scroll to position [1776, 0]
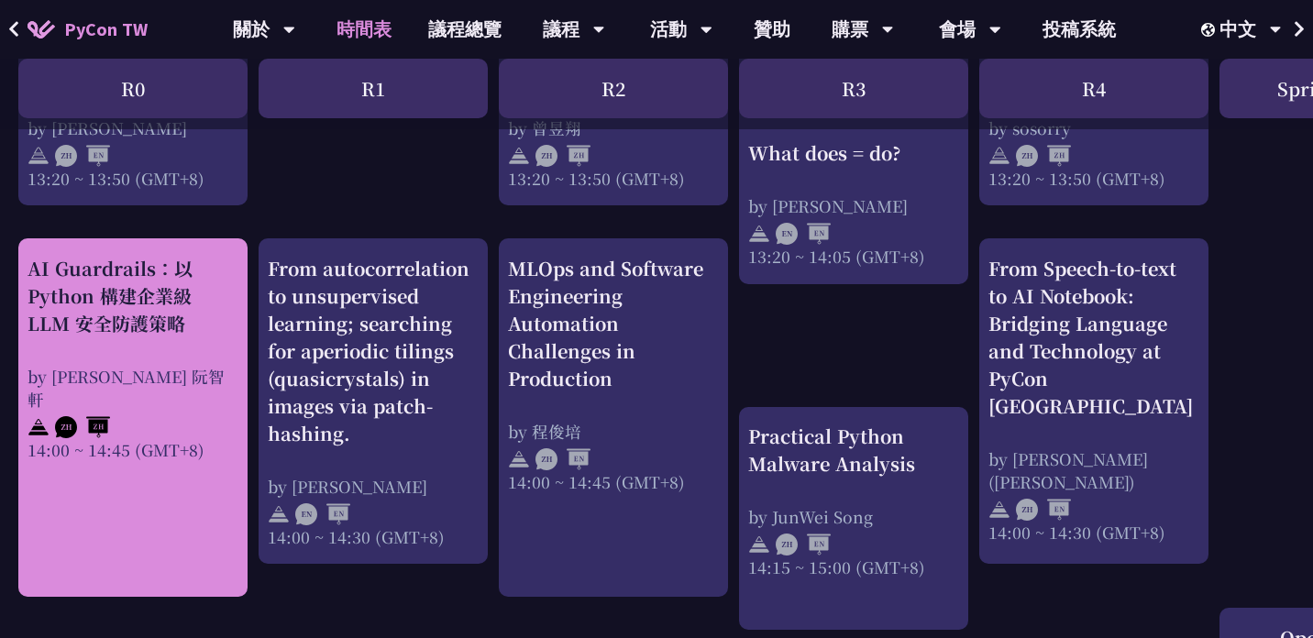
click at [153, 337] on div "AI Guardrails：以 Python 構建企業級 LLM 安全防護策略" at bounding box center [133, 296] width 211 height 83
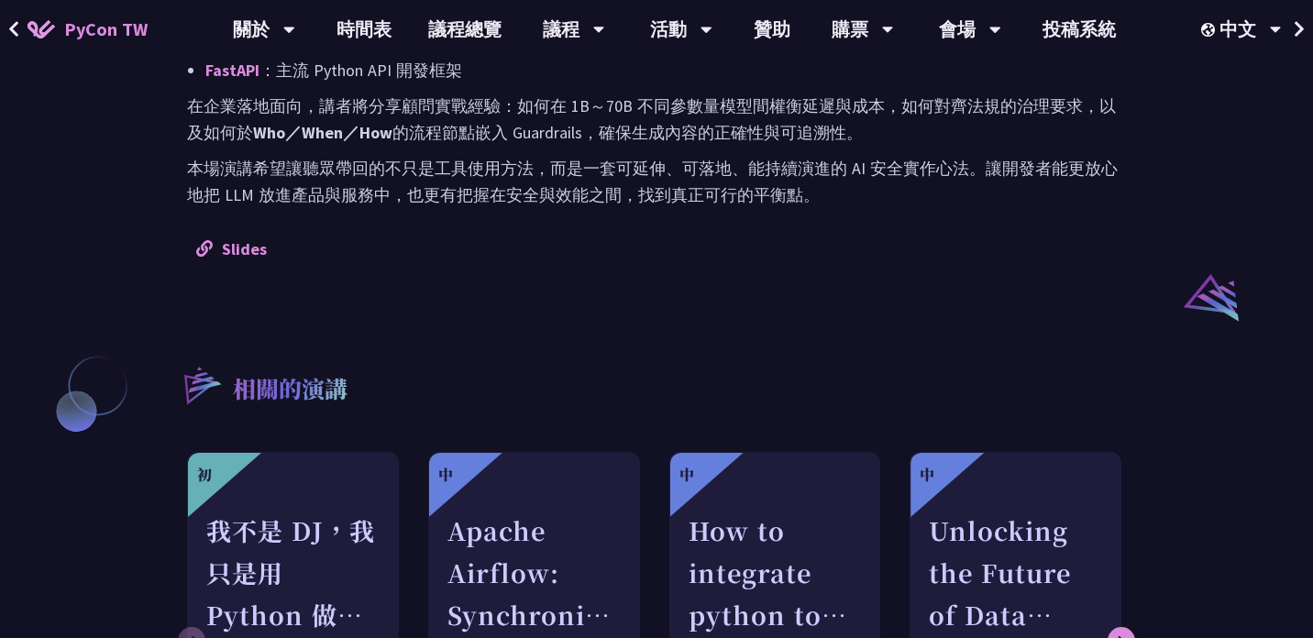
scroll to position [1305, 0]
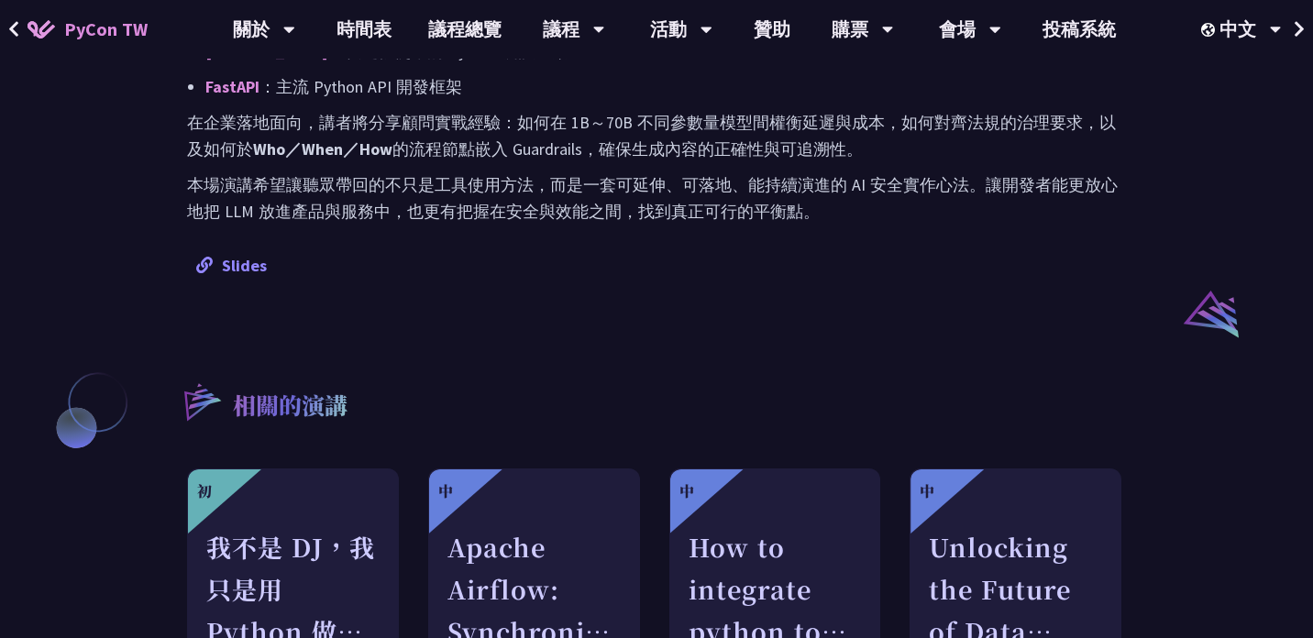
click at [249, 263] on link "Slides" at bounding box center [231, 265] width 71 height 21
